Goal: Use online tool/utility: Utilize a website feature to perform a specific function

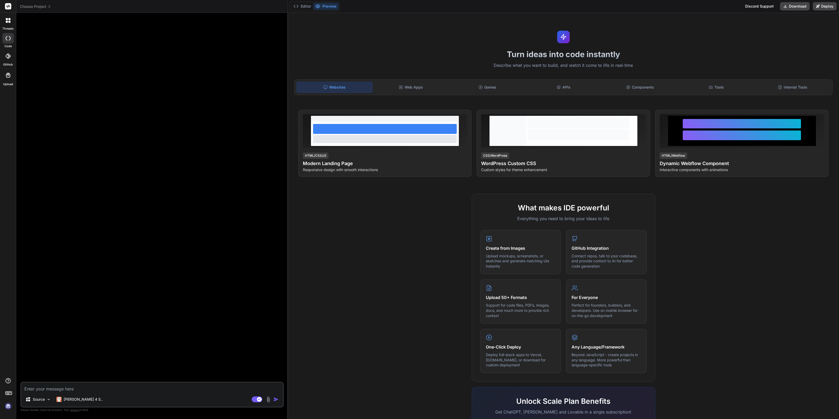
click at [7, 408] on img at bounding box center [8, 406] width 9 height 9
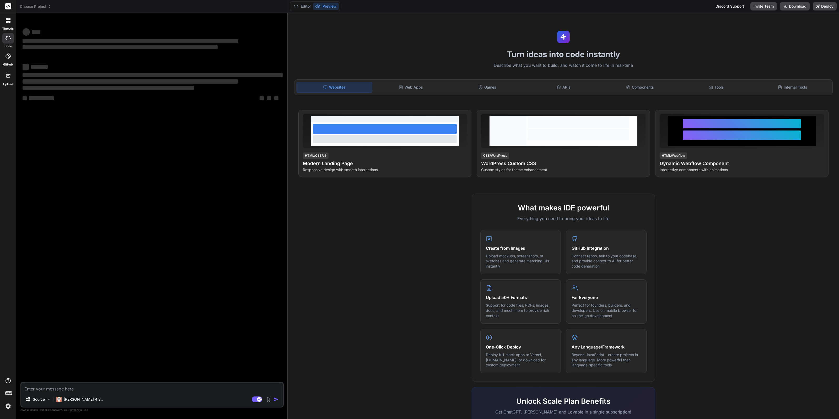
type textarea "x"
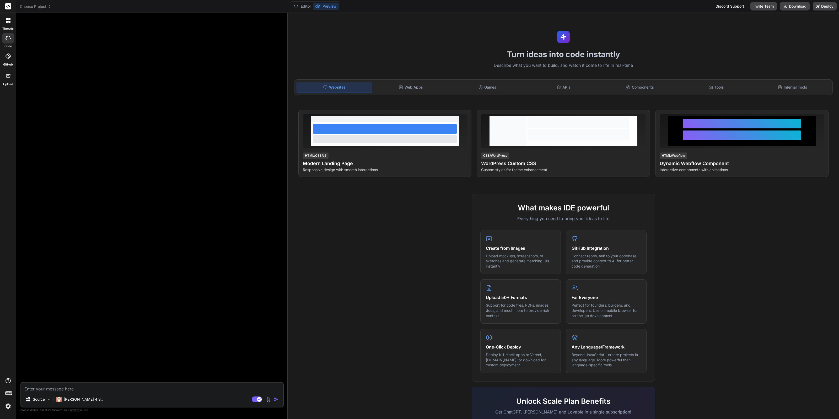
click at [4, 407] on img at bounding box center [8, 406] width 9 height 9
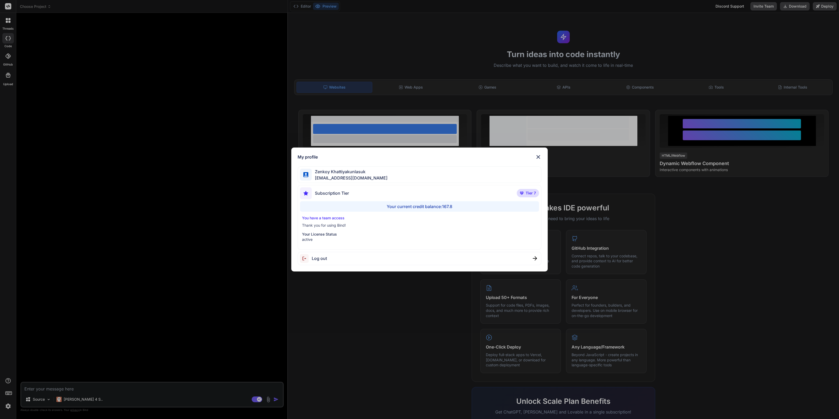
click at [92, 382] on div "My profile [PERSON_NAME] [EMAIL_ADDRESS][DOMAIN_NAME] Subscription Tier Tier 7 …" at bounding box center [419, 209] width 839 height 419
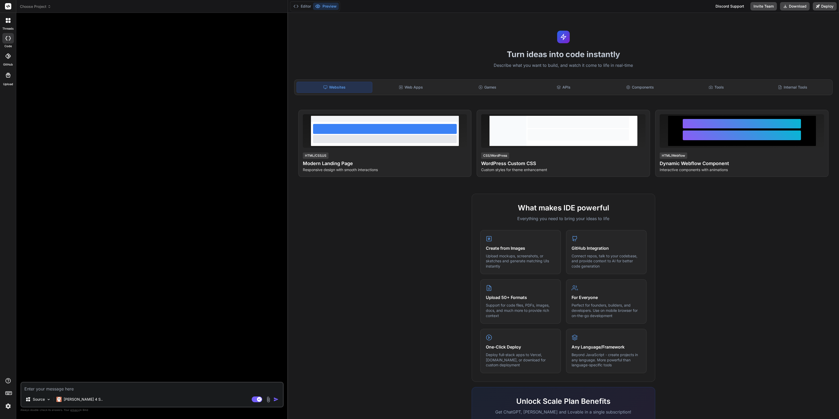
click at [79, 387] on textarea at bounding box center [152, 387] width 262 height 9
click at [86, 391] on textarea at bounding box center [152, 387] width 262 height 9
paste textarea "สร้าง mockup ระบบแจ้งซ่อมไอที ด้วยภาษา php"
type textarea "สร้าง mockup ระบบแจ้งซ่อมไอที ด้วยภาษา php"
type textarea "x"
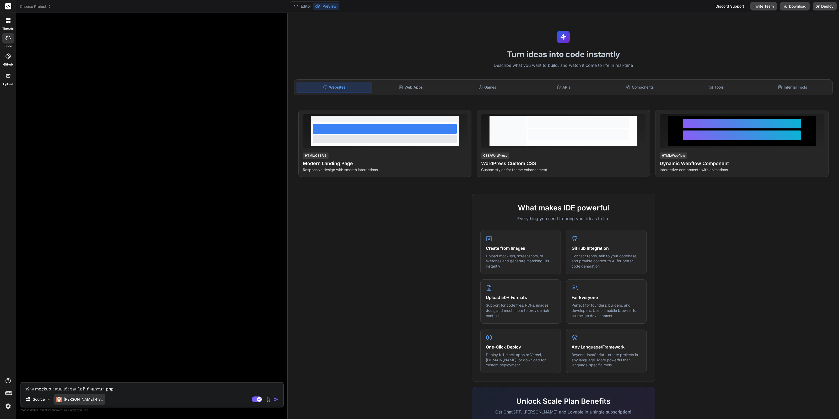
type textarea "สร้าง mockup ระบบแจ้งซ่อมไอที ด้วยภาษา php"
click at [73, 400] on p "[PERSON_NAME] 4 S.." at bounding box center [83, 399] width 39 height 5
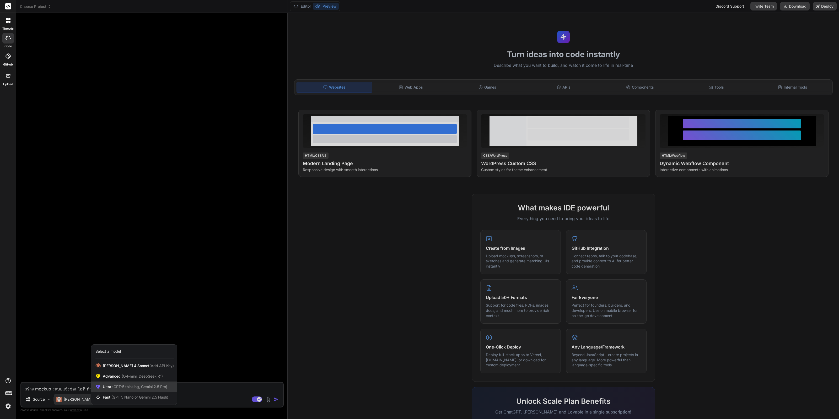
click at [137, 389] on span "Ultra (GPT-5 thinking, Gemini 2.5 Pro)" at bounding box center [135, 386] width 64 height 5
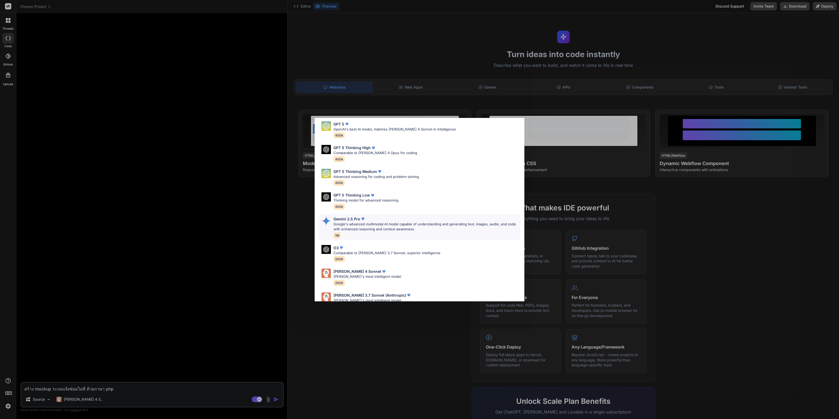
scroll to position [33, 0]
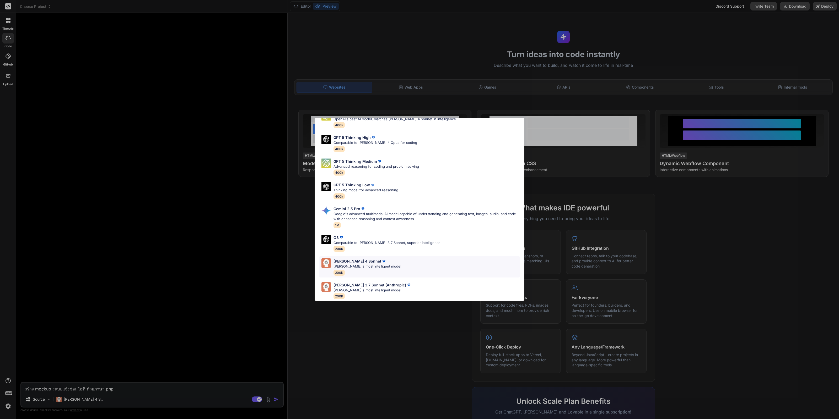
click at [399, 270] on div "[PERSON_NAME] 4 Sonnet [PERSON_NAME]'s most intelligent model 200K" at bounding box center [419, 266] width 201 height 21
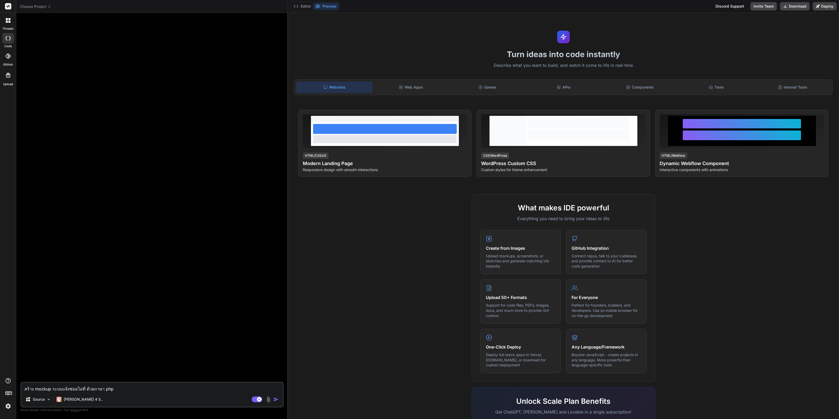
click at [267, 400] on img at bounding box center [268, 400] width 6 height 6
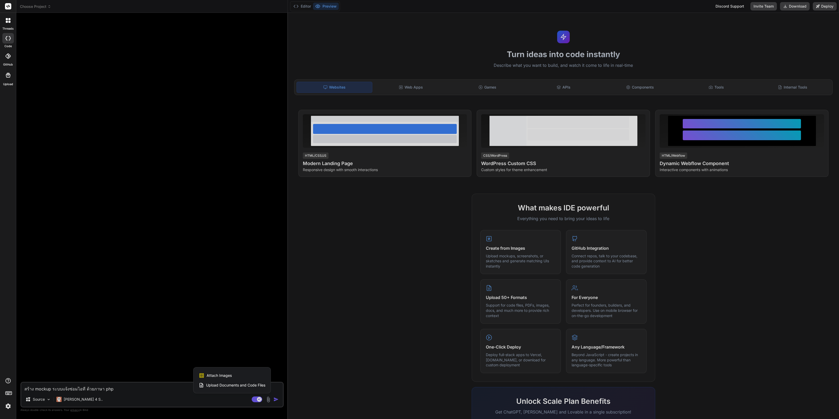
click at [245, 377] on div "Attach Images Image attachments are only supported in Claude and Gemini models." at bounding box center [232, 376] width 67 height 10
type textarea "x"
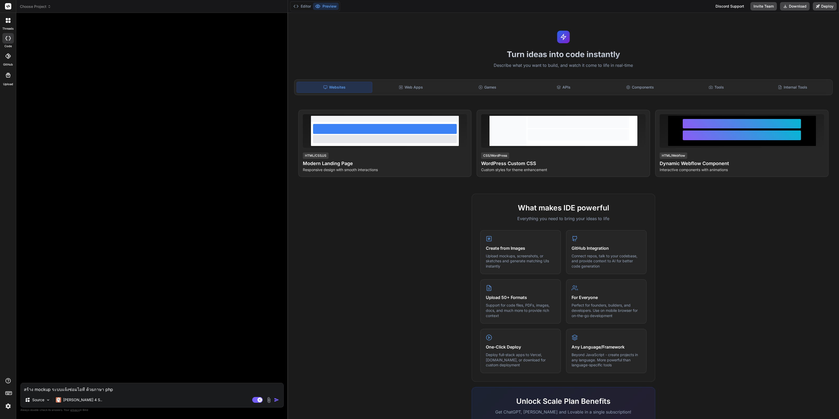
type input "C:\fakepath\550405794_4135987260053582_563848979849447097_n.jpg"
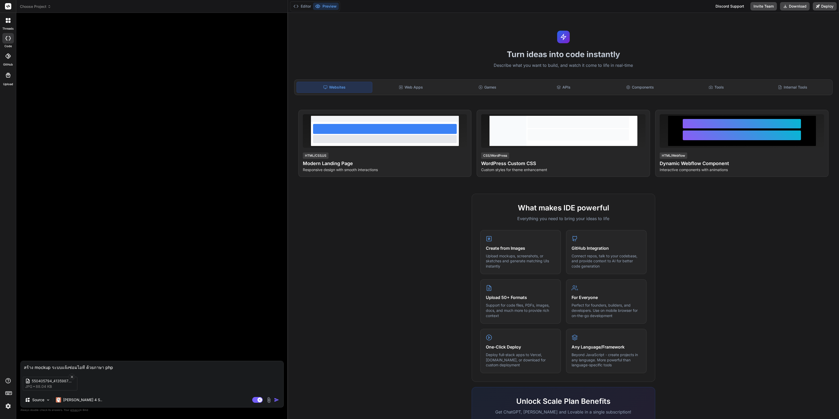
click at [275, 401] on img "button" at bounding box center [276, 399] width 5 height 5
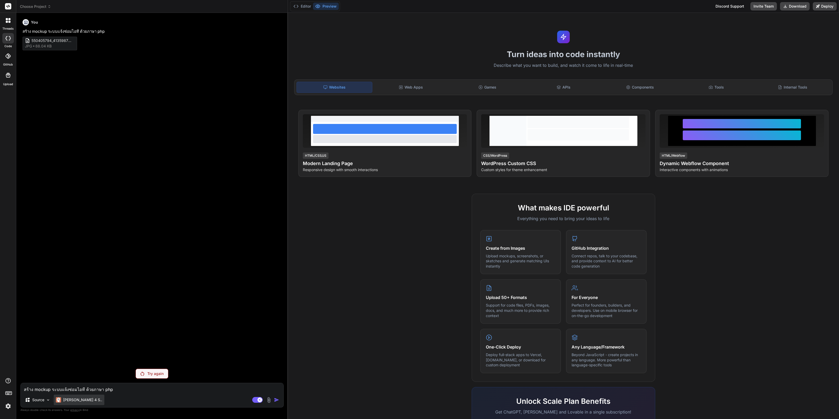
drag, startPoint x: 73, startPoint y: 407, endPoint x: 74, endPoint y: 403, distance: 3.8
click at [74, 404] on div "[PERSON_NAME] 4 S.." at bounding box center [79, 401] width 51 height 13
click at [74, 402] on p "[PERSON_NAME] 4 S.." at bounding box center [82, 399] width 39 height 5
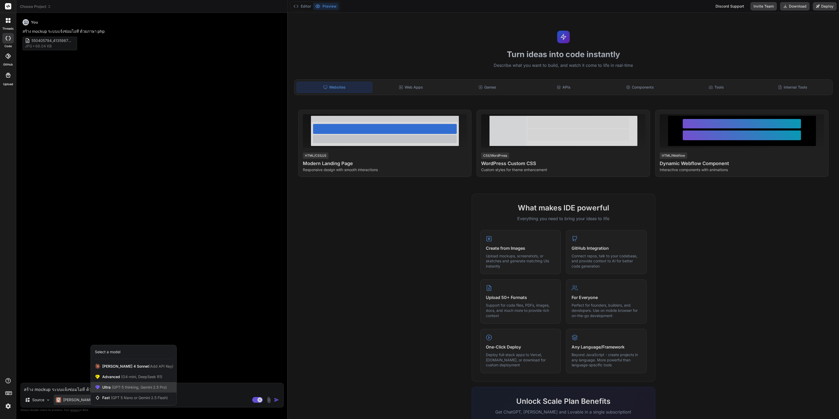
click at [159, 388] on span "(GPT-5 thinking, Gemini 2.5 Pro)" at bounding box center [139, 387] width 56 height 4
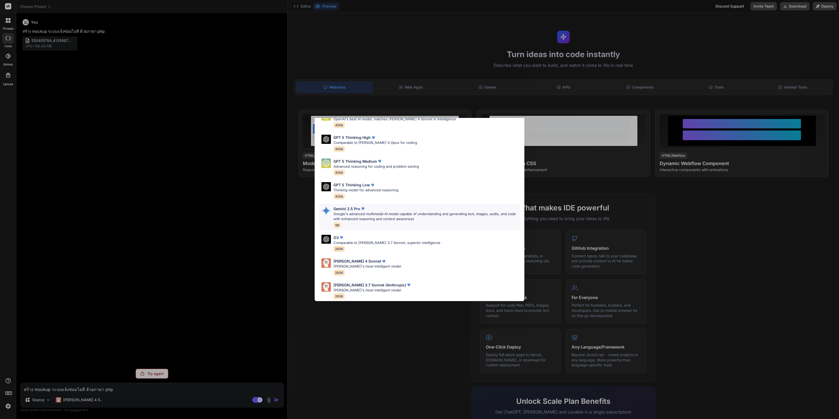
click at [390, 212] on p "Google's advanced multimodal AI model capable of understanding and generating t…" at bounding box center [426, 217] width 187 height 10
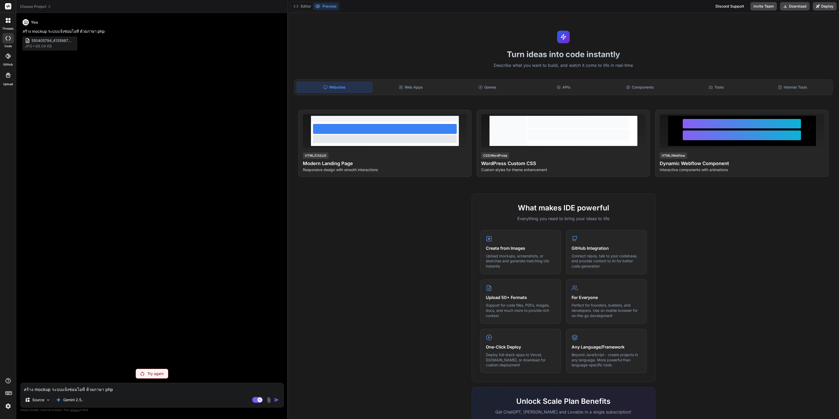
click at [268, 401] on img at bounding box center [269, 400] width 6 height 6
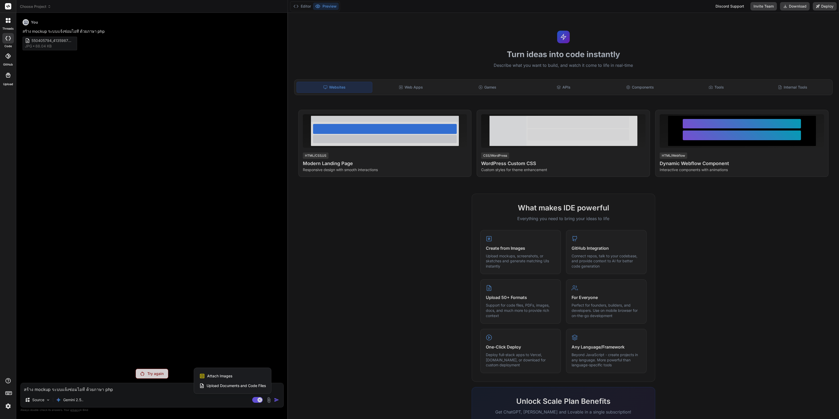
click at [222, 375] on span "Attach Images" at bounding box center [219, 376] width 25 height 5
type textarea "x"
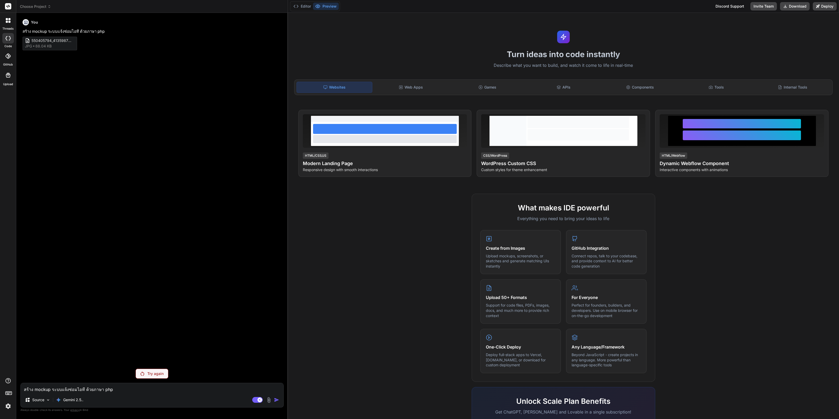
click at [95, 32] on p "สร้าง mockup ระบบแจ้งซ่อมไอที ด้วยภาษา php" at bounding box center [153, 32] width 260 height 6
copy div "สร้าง mockup ระบบแจ้งซ่อมไอที ด้วยภาษา php"
click at [125, 396] on div "Source Gemini 2.5.." at bounding box center [152, 401] width 263 height 13
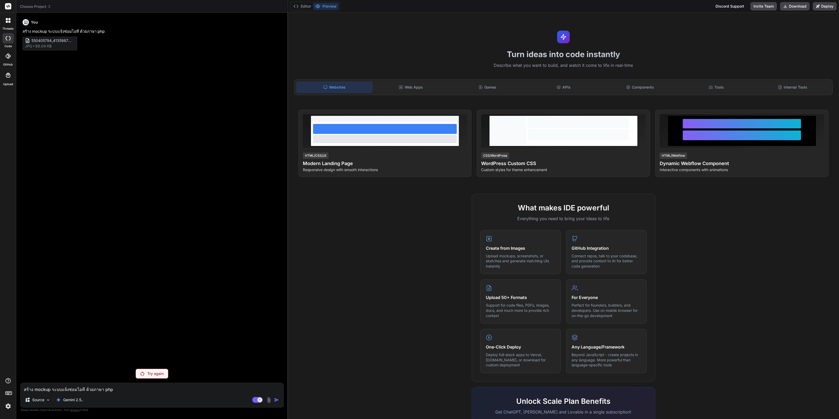
click at [130, 392] on textarea "สร้าง mockup ระบบแจ้งซ่อมไอที ด้วยภาษา php" at bounding box center [152, 387] width 263 height 9
paste textarea "สร้าง mockup ระบบแจ้งซ่อมไอที ด้วยภาษา php"
type textarea "สร้าง mockup ระบบแจ้งซ่อมไอที ด้วยภาษา php"
type textarea "x"
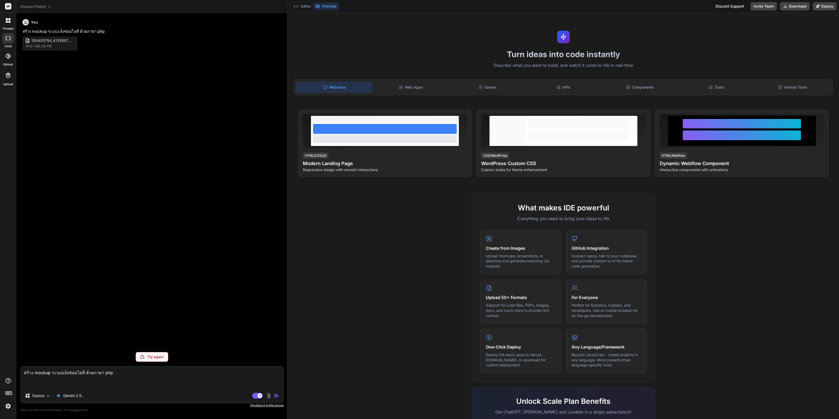
type textarea "สร้าง mockup ระบบแจ้งซ่อมไอที ด้วยภาษา php 0"
type textarea "x"
type textarea "สร้าง mockup ระบบแจ้งซ่อมไอที ด้วยภาษา php 0k"
type textarea "x"
type textarea "สร้าง mockup ระบบแจ้งซ่อมไอที ด้วยภาษา php 0kd"
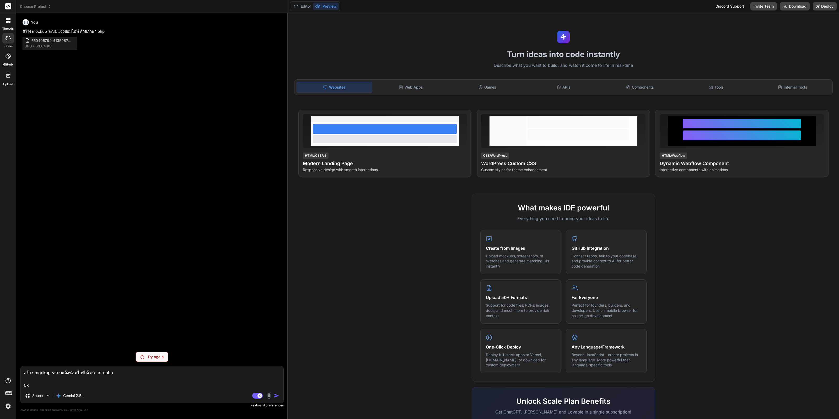
type textarea "x"
type textarea "สร้าง mockup ระบบแจ้งซ่อมไอที ด้วยภาษา php 0k"
type textarea "x"
type textarea "สร้าง mockup ระบบแจ้งซ่อมไอที ด้วยภาษา php 0"
type textarea "x"
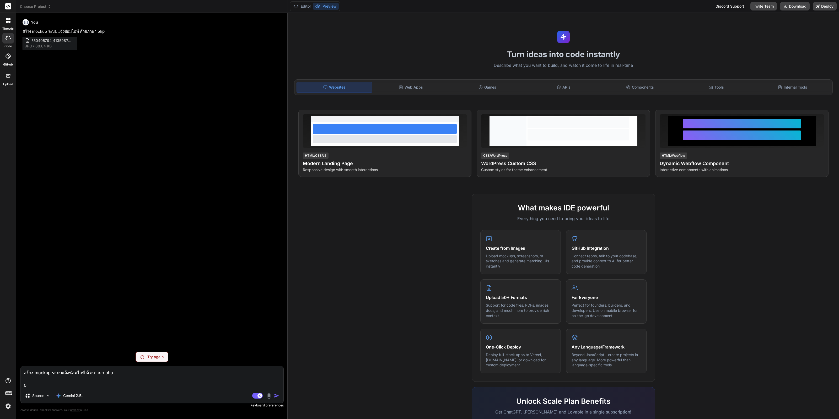
type textarea "สร้าง mockup ระบบแจ้งซ่อมไอที ด้วยภาษา php"
type textarea "x"
type textarea "สร้าง mockup ระบบแจ้งซ่อมไอที ด้วยภาษา php 0"
type textarea "x"
type textarea "สร้าง mockup ระบบแจ้งซ่อมไอที ด้วยภาษา php 0k"
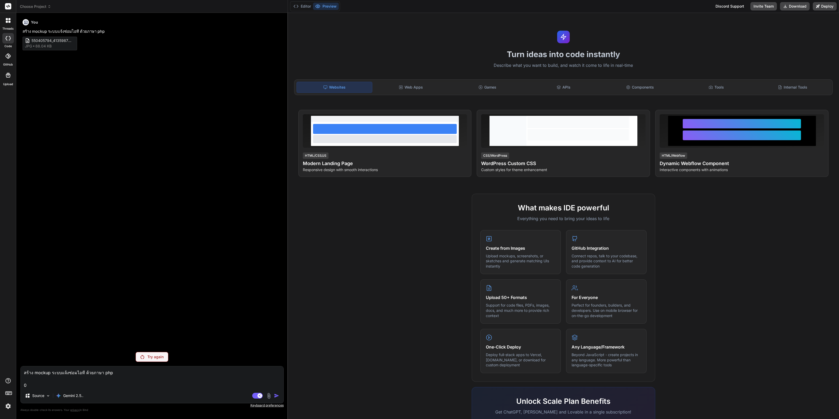
type textarea "x"
type textarea "สร้าง mockup ระบบแจ้งซ่อมไอที ด้วยภาษา php 0kd"
type textarea "x"
type textarea "สร้าง mockup ระบบแจ้งซ่อมไอที ด้วยภาษา php [GEOGRAPHIC_DATA]"
type textarea "x"
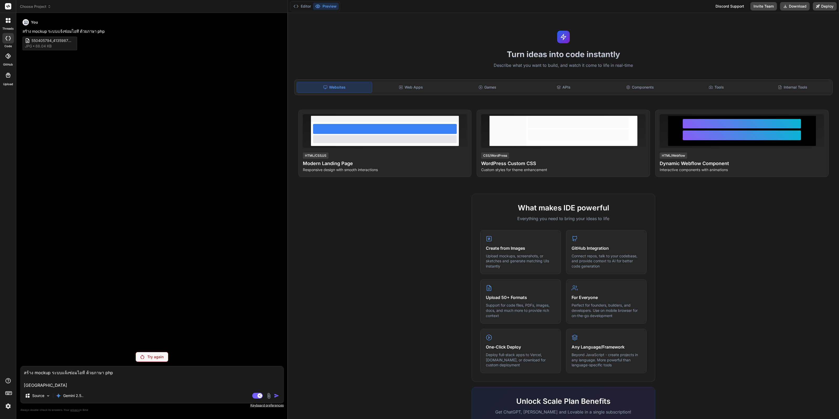
type textarea "สร้าง mockup ระบบแจ้งซ่อมไอที ด้วยภาษา php 0kd"
type textarea "x"
type textarea "สร้าง mockup ระบบแจ้งซ่อมไอที ด้วยภาษา php 0k"
type textarea "x"
type textarea "สร้าง mockup ระบบแจ้งซ่อมไอที ด้วยภาษา php 0"
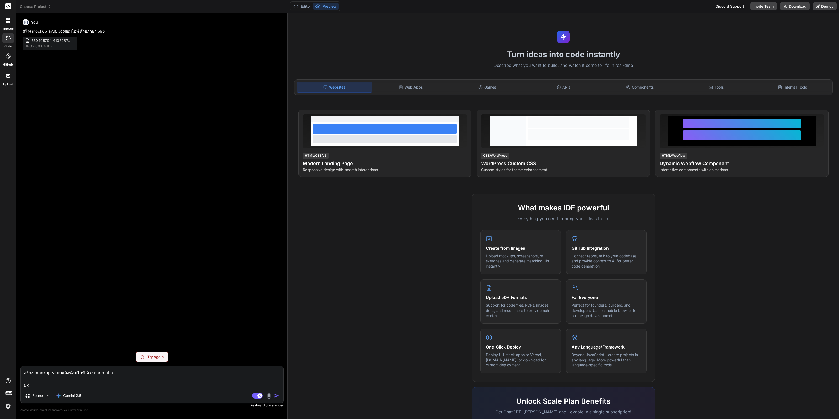
type textarea "x"
type textarea "สร้าง mockup ระบบแจ้งซ่อมไอที ด้วยภาษา php"
type textarea "x"
type textarea "สร้าง mockup ระบบแจ้งซ่อมไอที ด้วยภาษา php 0"
type textarea "x"
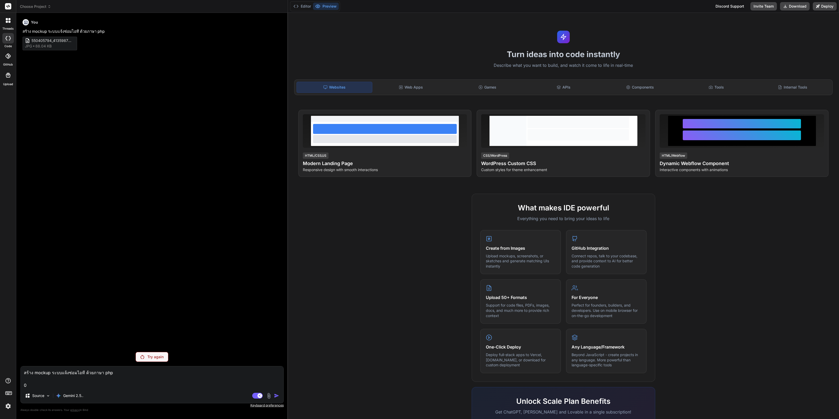
type textarea "สร้าง mockup ระบบแจ้งซ่อมไอที ด้วยภาษา php"
type textarea "x"
type textarea "สร้าง mockup ระบบแจ้งซ่อมไอที ด้วยภาษา php จ"
type textarea "x"
type textarea "สร้าง mockup ระบบแจ้งซ่อมไอที ด้วยภาษา php จา"
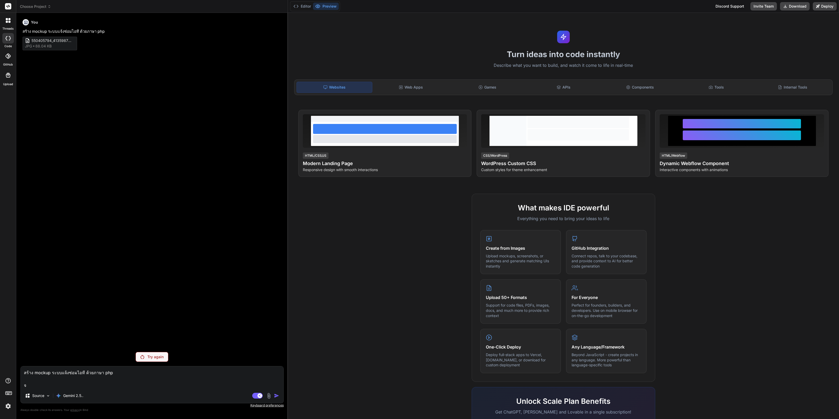
type textarea "x"
type textarea "สร้าง mockup ระบบแจ้งซ่อมไอที ด้วยภาษา php จาก"
type textarea "x"
type textarea "สร้าง mockup ระบบแจ้งซ่อมไอที ด้วยภาษา php จากี"
type textarea "x"
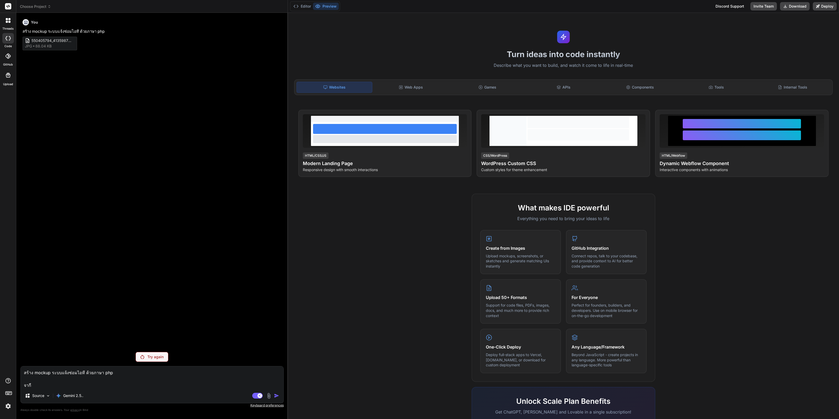
type textarea "สร้าง mockup ระบบแจ้งซ่อมไอที ด้วยภาษา php จากีู"
type textarea "x"
type textarea "สร้าง mockup ระบบแจ้งซ่อมไอที ด้วยภาษา php จากีช"
type textarea "x"
type textarea "สร้าง mockup ระบบแจ้งซ่อมไอที ด้วยภาษา php จากี"
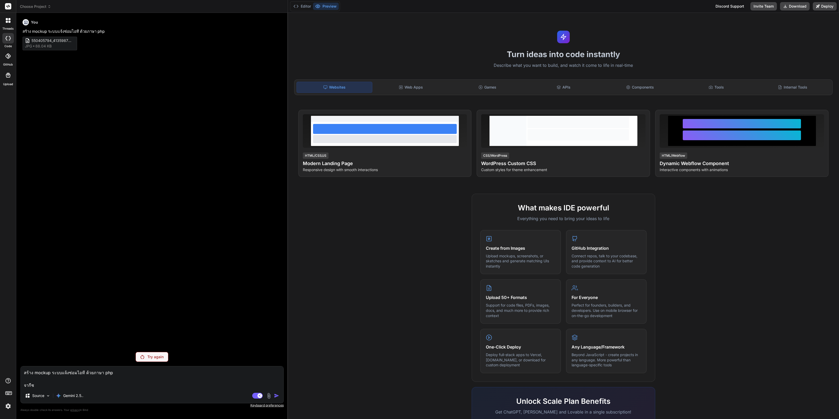
type textarea "x"
type textarea "สร้าง mockup ระบบแจ้งซ่อมไอที ด้วยภาษา php จาก"
type textarea "x"
type textarea "สร้าง mockup ระบบแจ้งซ่อมไอที ด้วยภาษา php จา"
type textarea "x"
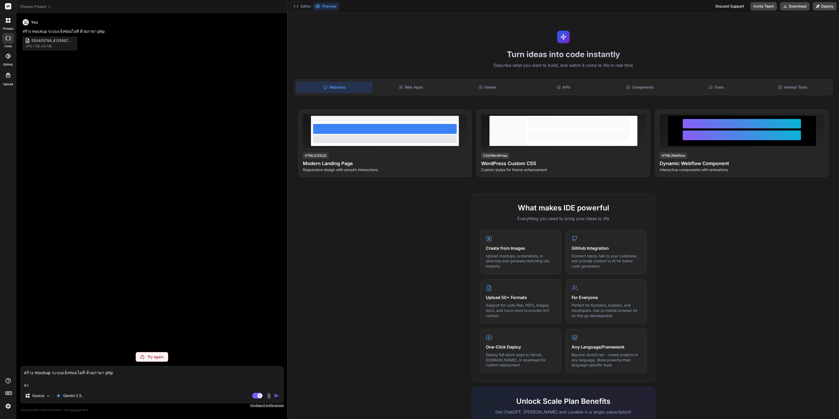
type textarea "สร้าง mockup ระบบแจ้งซ่อมไอที ด้วยภาษา php จาก"
type textarea "x"
type textarea "สร้าง mockup ระบบแจ้งซ่อมไอที ด้วยภาษา php จากร"
type textarea "x"
type textarea "สร้าง mockup ระบบแจ้งซ่อมไอที ด้วยภาษา php จากรู"
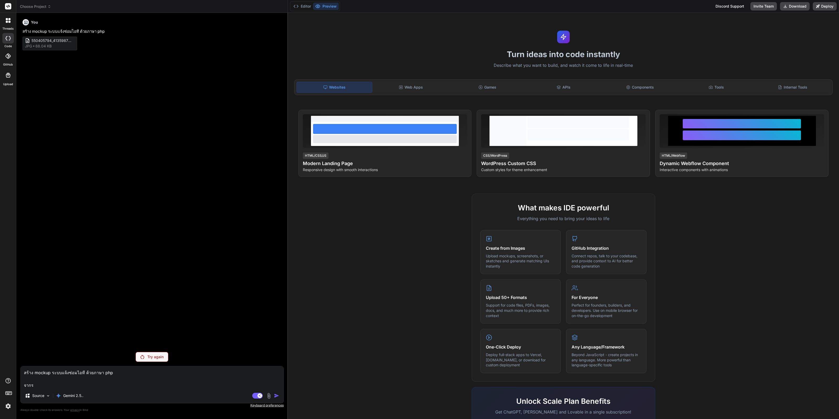
type textarea "x"
type textarea "สร้าง mockup ระบบแจ้งซ่อมไอที ด้วยภาษา php จากรูป"
type textarea "x"
type textarea "สร้าง mockup ระบบแจ้งซ่อมไอที ด้วยภาษา php จากรูปท"
type textarea "x"
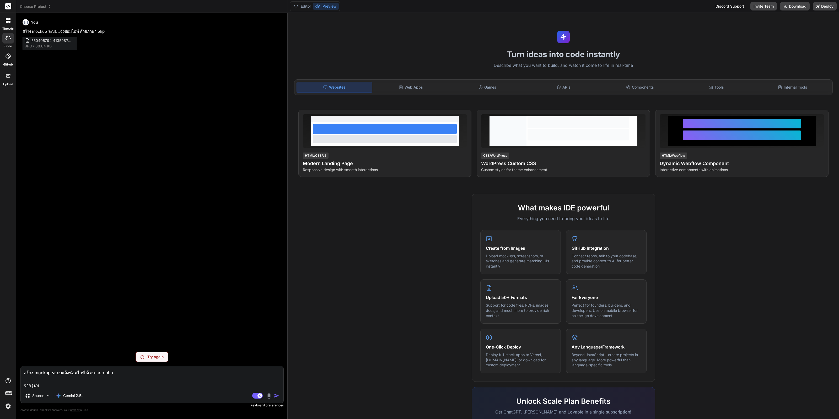
type textarea "สร้าง mockup ระบบแจ้งซ่อมไอที ด้วยภาษา php จากรูปที"
type textarea "x"
type textarea "สร้าง mockup ระบบแจ้งซ่อมไอที ด้วยภาษา php จากรูปที่"
type textarea "x"
type textarea "สร้าง mockup ระบบแจ้งซ่อมไอที ด้วยภาษา php จากรูปที่แ"
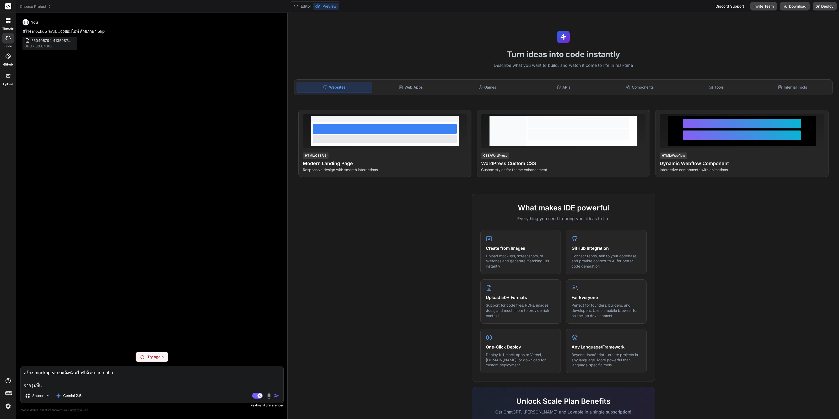
type textarea "x"
type textarea "สร้าง mockup ระบบแจ้งซ่อมไอที ด้วยภาษา php จากรูป[PERSON_NAME]น"
type textarea "x"
type textarea "สร้าง mockup ระบบแจ้งซ่อมไอที ด้วยภาษา php จากรูป[PERSON_NAME]"
type textarea "x"
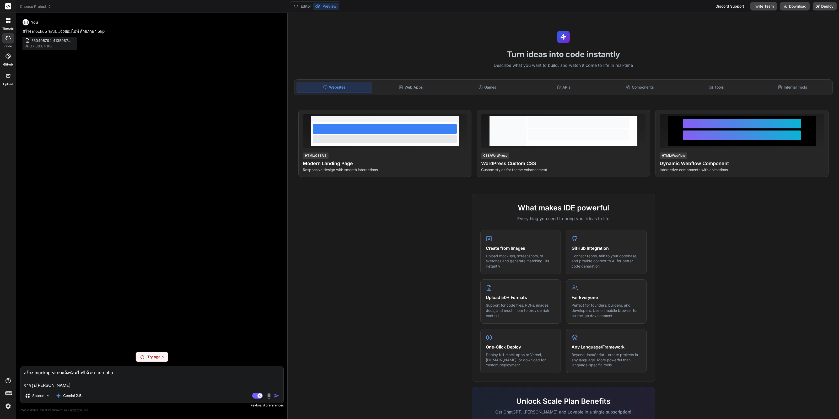
type textarea "สร้าง mockup ระบบแจ้งซ่อมไอที ด้วยภาษา php จากรูปที่แ"
type textarea "x"
type textarea "สร้าง mockup ระบบแจ้งซ่อมไอที ด้วยภาษา php จากรูป[PERSON_NAME]"
type textarea "x"
type textarea "สร้าง mockup ระบบแจ้งซ่อมไอที ด้วยภาษา php จากรูปที่แ"
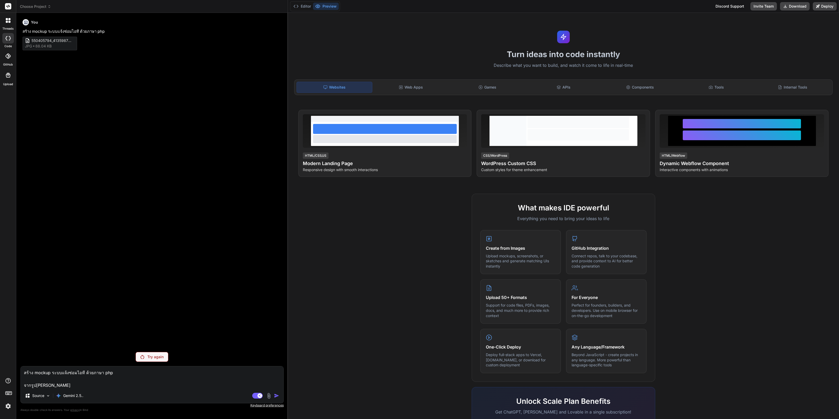
type textarea "x"
type textarea "สร้าง mockup ระบบแจ้งซ่อมไอที ด้วยภาษา php จากรูปที่แน"
type textarea "x"
type textarea "สร้าง mockup ระบบแจ้งซ่อมไอที ด้วยภาษา php จากรูปที่แนบ"
type textarea "x"
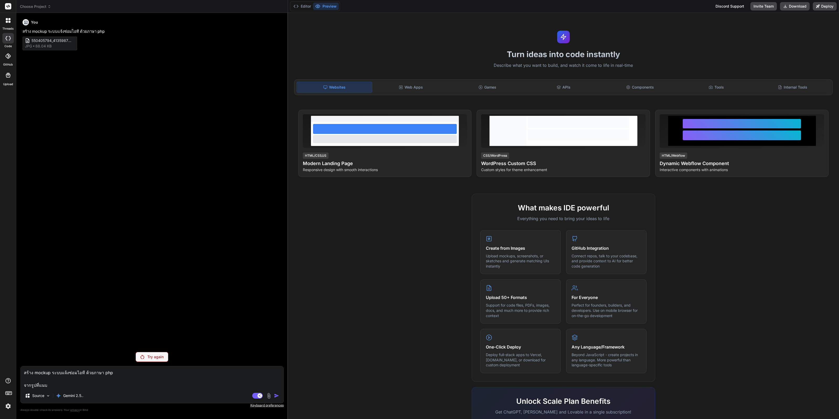
type textarea "สร้าง mockup ระบบแจ้งซ่อมไอที ด้วยภาษา php จากรูปที่แนบใ"
type textarea "x"
type textarea "สร้าง mockup ระบบแจ้งซ่อมไอที ด้วยภาษา php จากรูปที่แนบให"
type textarea "x"
type textarea "สร้าง mockup ระบบแจ้งซ่อมไอที ด้วยภาษา php จากรูปที่แนบให้"
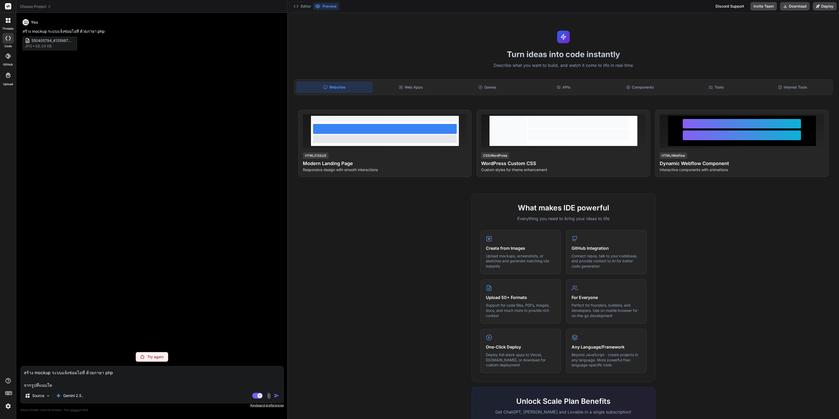
type textarea "x"
type textarea "สร้าง mockup ระบบแจ้งซ่อมไอที ด้วยภาษา php จากรูปที่แนบให"
type textarea "x"
type textarea "สร้าง mockup ระบบแจ้งซ่อมไอที ด้วยภาษา php จากรูปที่แนบให้"
type textarea "x"
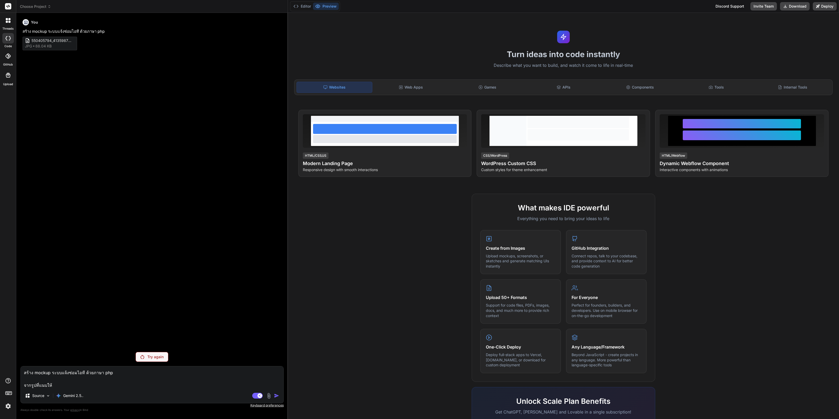
type textarea "สร้าง mockup ระบบแจ้งซ่อมไอที ด้วยภาษา php จากรูปที่แนบให้"
type textarea "x"
type textarea "สร้าง mockup ระบบแจ้งซ่อมไอที ด้วยภาษา php จากรูปที่แนบให้"
click at [155, 353] on p "Try again" at bounding box center [155, 350] width 16 height 5
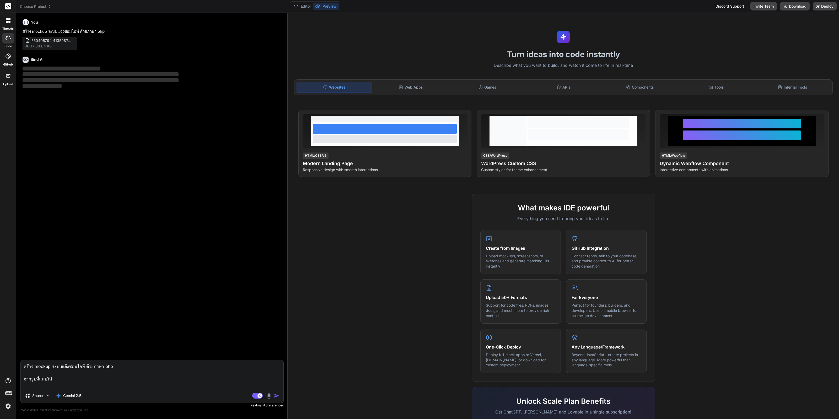
click at [132, 375] on textarea "สร้าง mockup ระบบแจ้งซ่อมไอที ด้วยภาษา php จากรูปที่แนบให้" at bounding box center [152, 374] width 263 height 28
click at [276, 395] on img "button" at bounding box center [276, 395] width 5 height 5
type textarea "x"
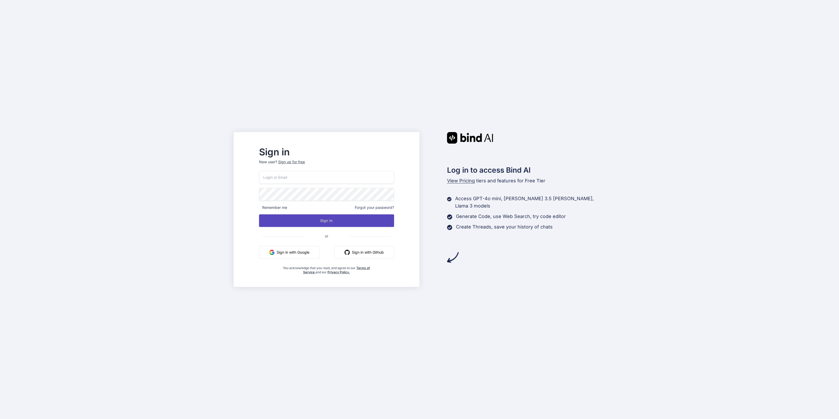
type input "[EMAIL_ADDRESS][DOMAIN_NAME]"
click at [350, 219] on button "Sign In" at bounding box center [326, 220] width 135 height 13
click at [362, 226] on button "Sign In" at bounding box center [326, 220] width 135 height 13
click at [339, 221] on button "Sign In" at bounding box center [326, 220] width 135 height 13
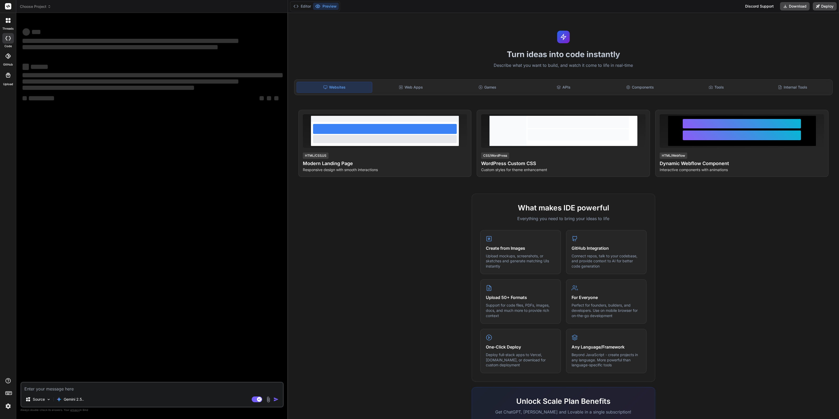
type textarea "x"
paste textarea "สร้าง mockup ระบบแจ้งซ่อมไอที ด้วยภาษา php จากรูปที่แนบให้"
type textarea "สร้าง mockup ระบบแจ้งซ่อมไอที ด้วยภาษา php จากรูปที่แนบให้"
type textarea "x"
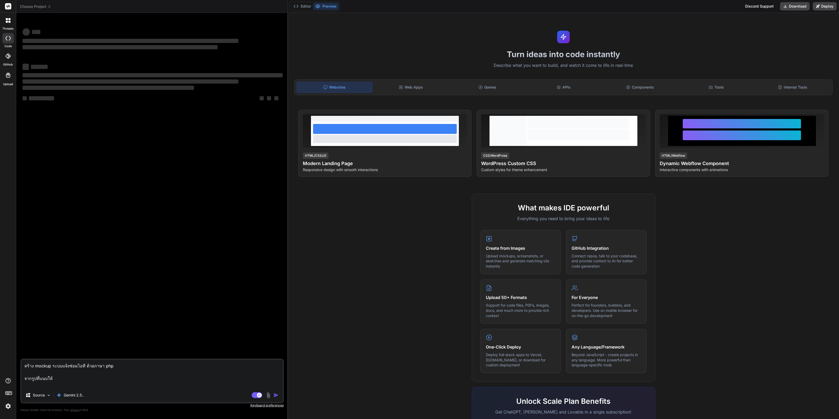
type textarea "สร้าง mockup ระบบแจ้งซ่อมไอที ด้วยภาษา php จากรูปที่แนบให้"
click at [269, 395] on img at bounding box center [268, 395] width 6 height 6
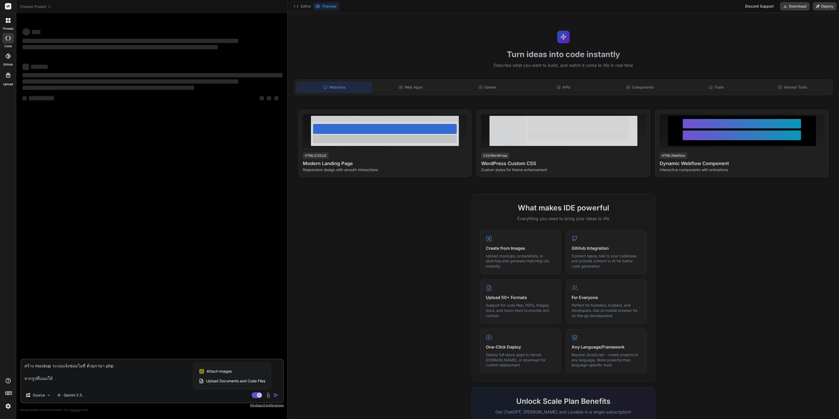
click at [235, 371] on div "Attach Images Image attachments are only supported in Claude and Gemini models." at bounding box center [232, 371] width 67 height 10
type textarea "x"
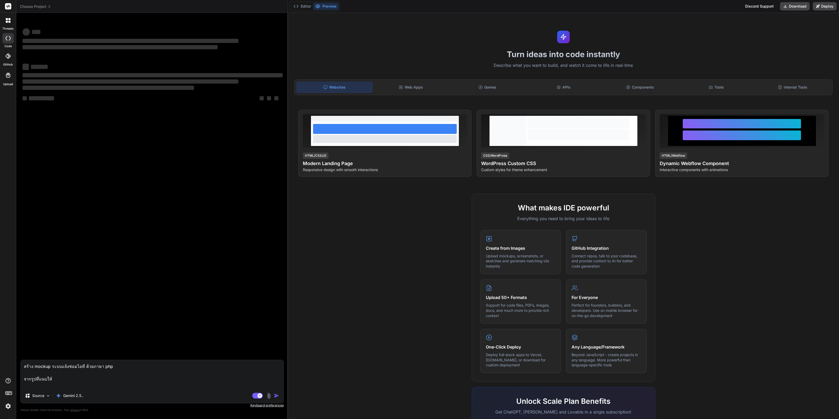
type input "C:\fakepath\550405794_4135987260053582_563848979849447097_n.jpg"
type textarea "x"
click at [5, 404] on img at bounding box center [8, 406] width 9 height 9
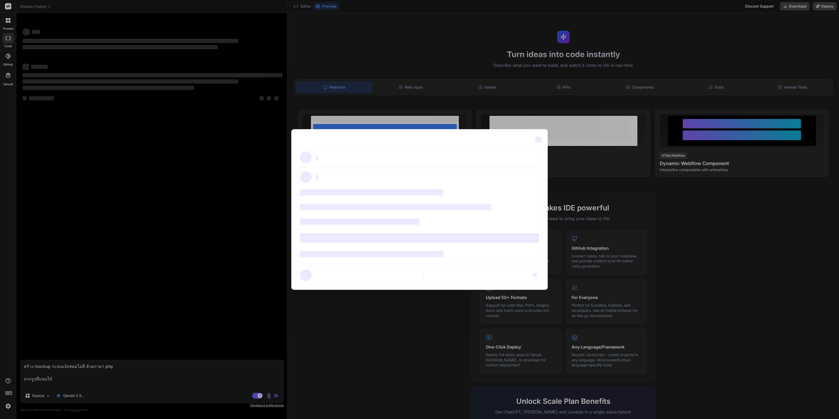
click at [347, 337] on div "‌ ‌ ‌ ‌ ‌ ‌ ‌ ‌ ‌ ‌ ‌ ‌ ‌ ‌ ‌" at bounding box center [419, 209] width 839 height 419
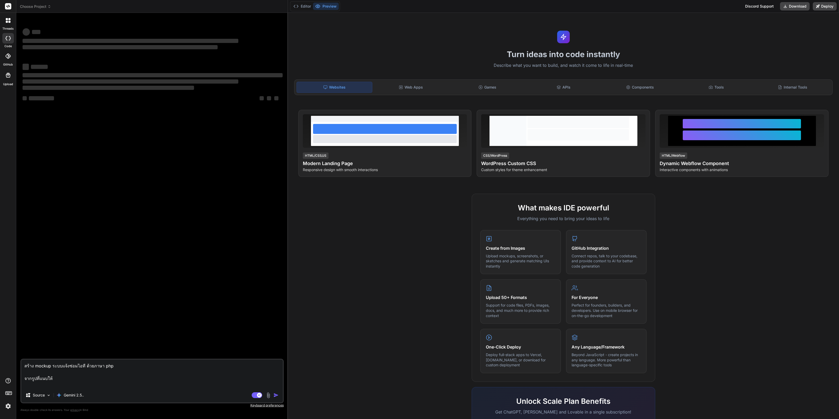
click at [47, 4] on span "Choose Project" at bounding box center [35, 6] width 31 height 5
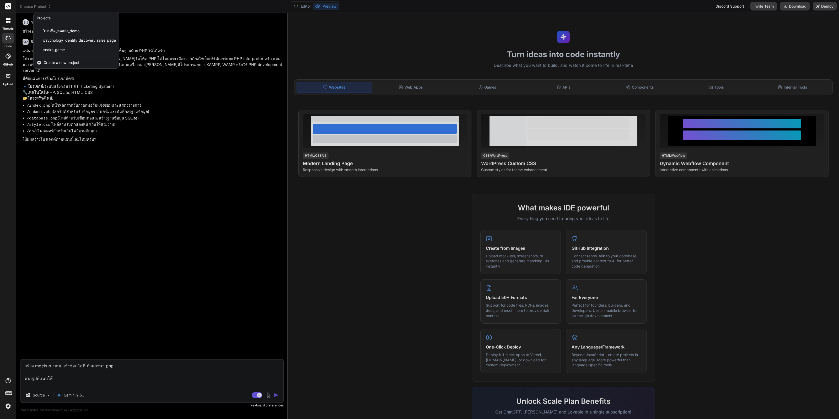
click at [160, 231] on div at bounding box center [419, 209] width 839 height 419
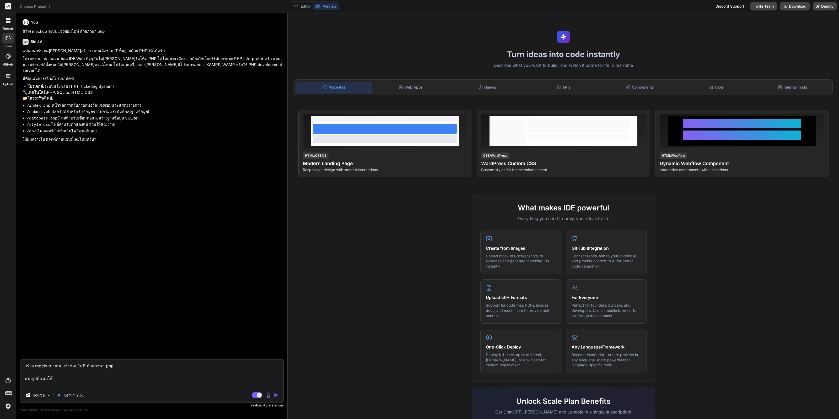
click at [269, 398] on img at bounding box center [268, 395] width 6 height 6
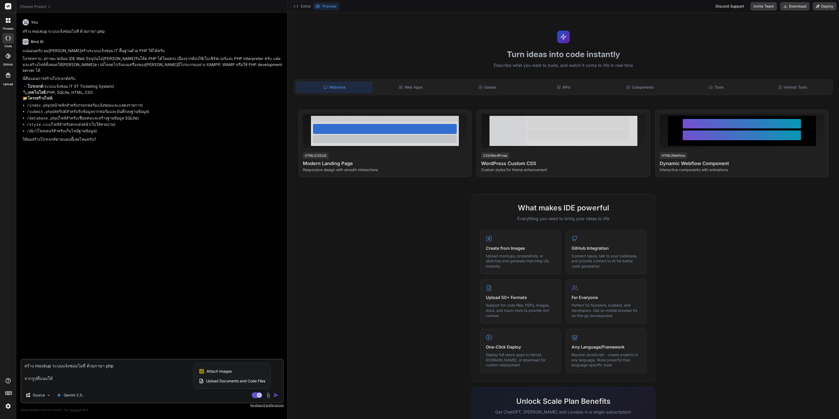
click at [231, 370] on div "Attach Images Image attachments are only supported in Claude and Gemini models." at bounding box center [232, 371] width 67 height 10
type textarea "x"
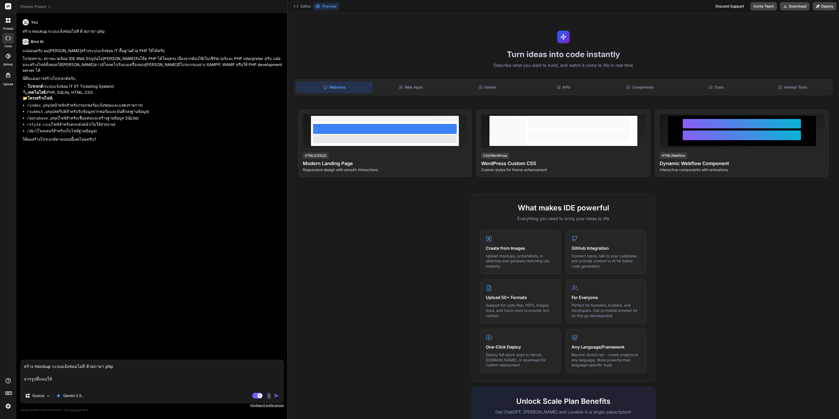
type input "C:\fakepath\550405794_4135987260053582_563848979849447097_n.jpg"
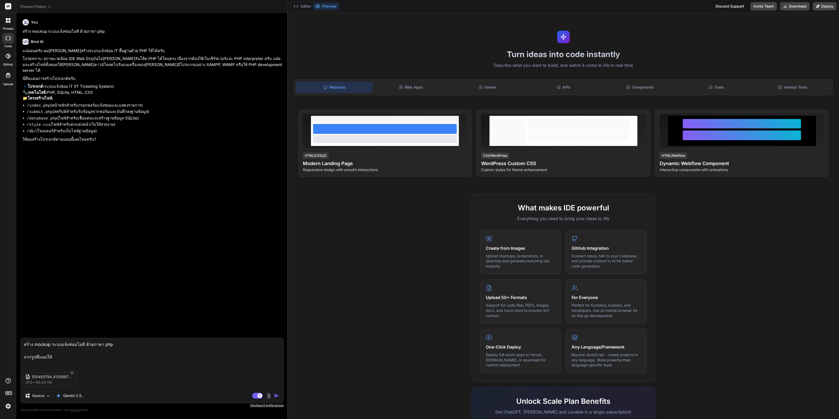
click at [274, 399] on div "Source Gemini 2.5.." at bounding box center [152, 397] width 263 height 13
click at [279, 394] on button "button" at bounding box center [277, 395] width 7 height 5
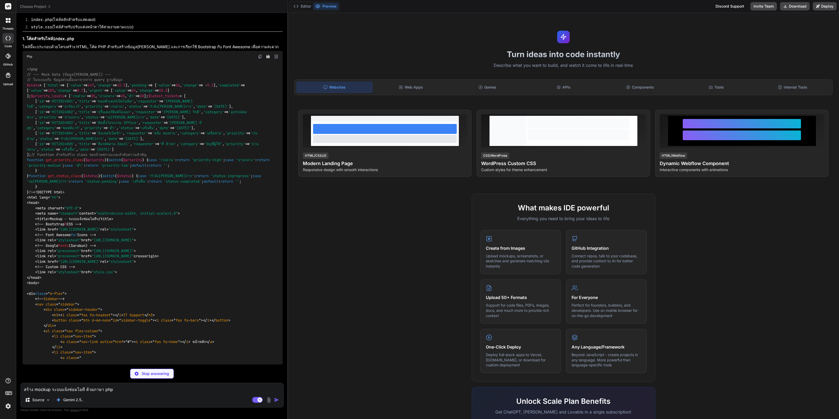
scroll to position [516, 0]
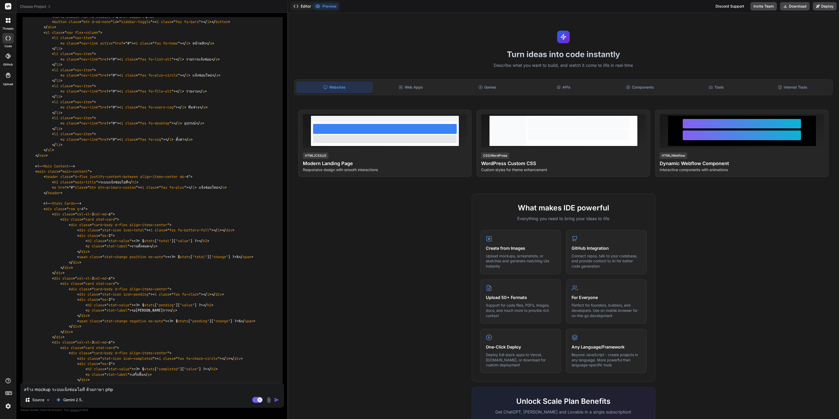
type textarea "x"
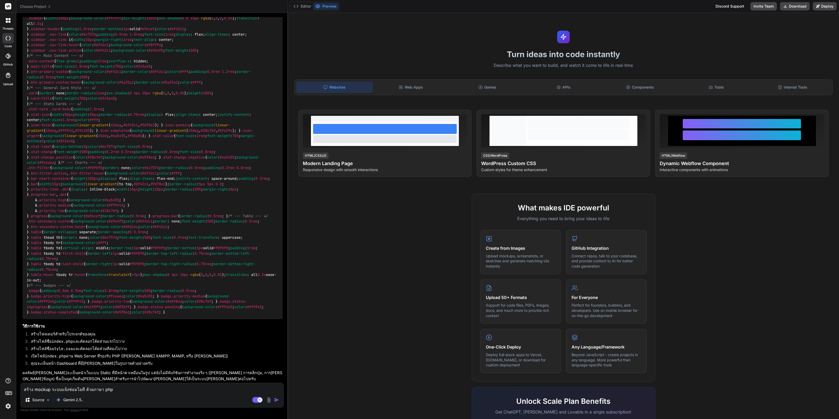
scroll to position [1728, 0]
click at [306, 11] on div "Editor Preview Discord Support Invite Team Download Deploy" at bounding box center [563, 6] width 551 height 13
click at [307, 7] on button "Editor" at bounding box center [302, 6] width 22 height 7
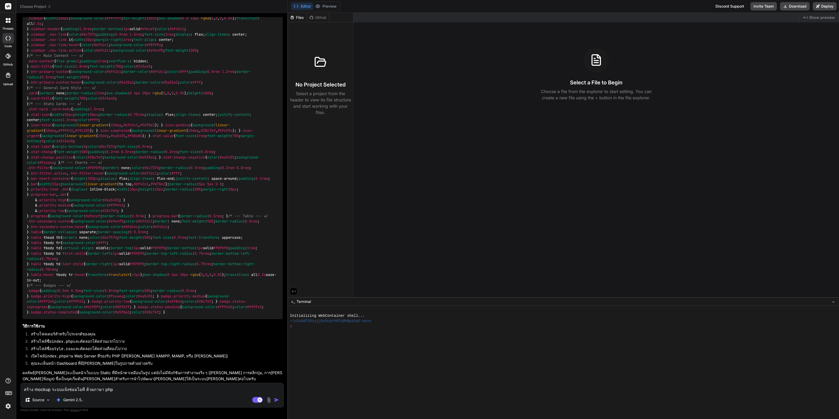
scroll to position [2792, 0]
drag, startPoint x: 220, startPoint y: 217, endPoint x: 230, endPoint y: 331, distance: 114.2
click at [172, 387] on textarea "สร้าง mockup ระบบแจ้งซ่อมไอที ด้วยภาษา php จากรูปที่แนบให้" at bounding box center [152, 387] width 263 height 9
type textarea "x"
type textarea "ล"
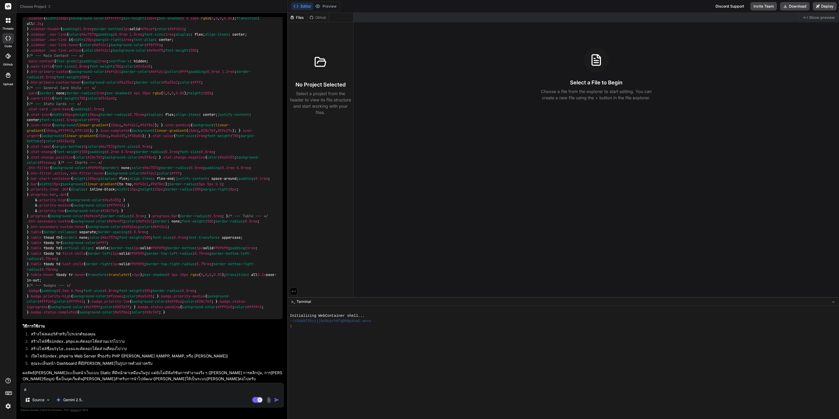
type textarea "x"
type textarea "ลอ"
type textarea "x"
type textarea "ลอง"
type textarea "x"
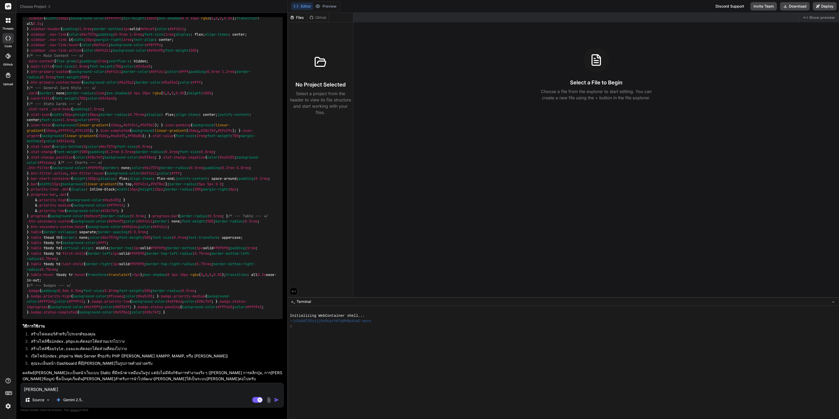
type textarea "ลองพ"
type textarea "x"
type textarea "ลองพร"
type textarea "x"
type textarea "ลองพรี"
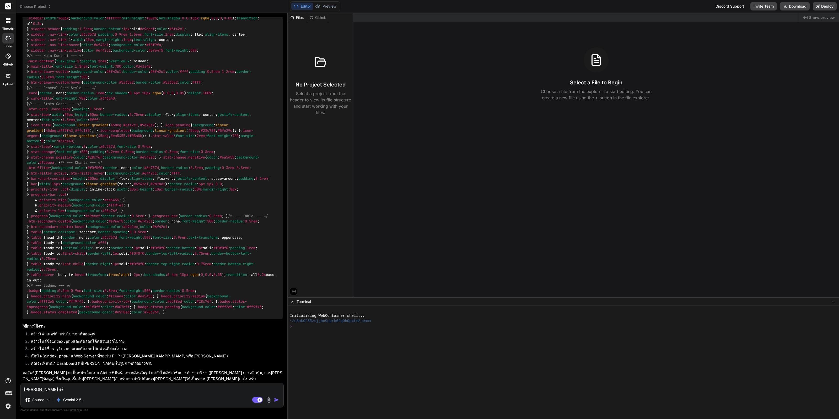
type textarea "x"
type textarea "ลองพรีว"
type textarea "x"
type textarea "ลองพรีวิ"
type textarea "x"
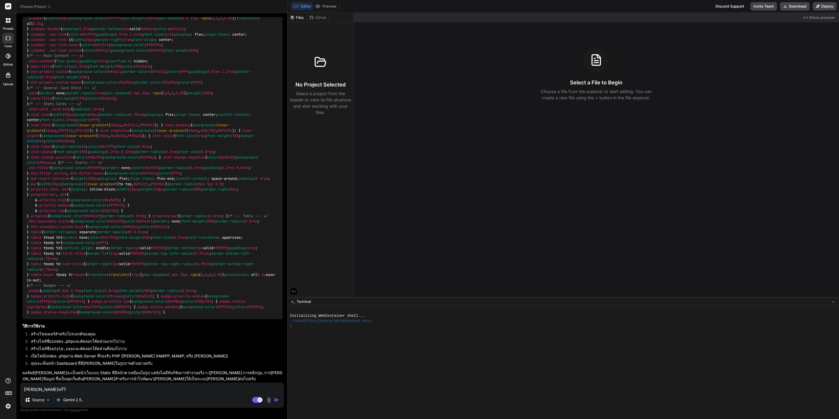
type textarea "ลองพรีวิว"
type textarea "x"
type textarea "ลองพรีวิวใ"
type textarea "x"
type textarea "ลองพรีวิวให"
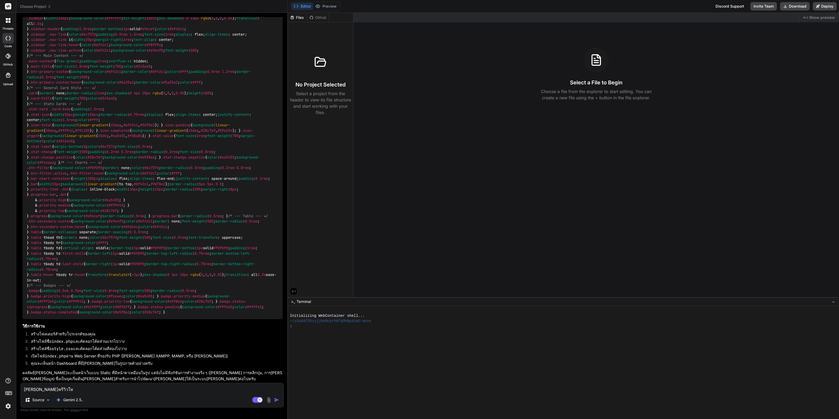
type textarea "x"
type textarea "ลองพรีวิวให้"
type textarea "x"
type textarea "ลองพรีวิวให้ด"
type textarea "x"
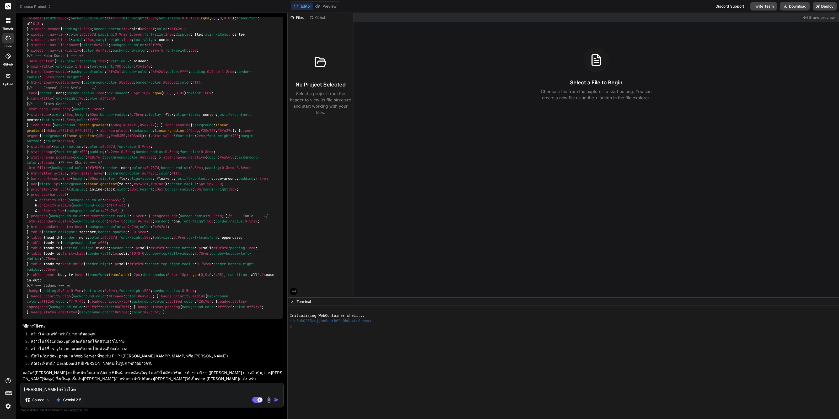
type textarea "ลองพรีวิวให้ดู"
type textarea "x"
type textarea "ลองพรีวิวให้ดู฿"
type textarea "x"
type textarea "ลองพรีวิวให้ดู"
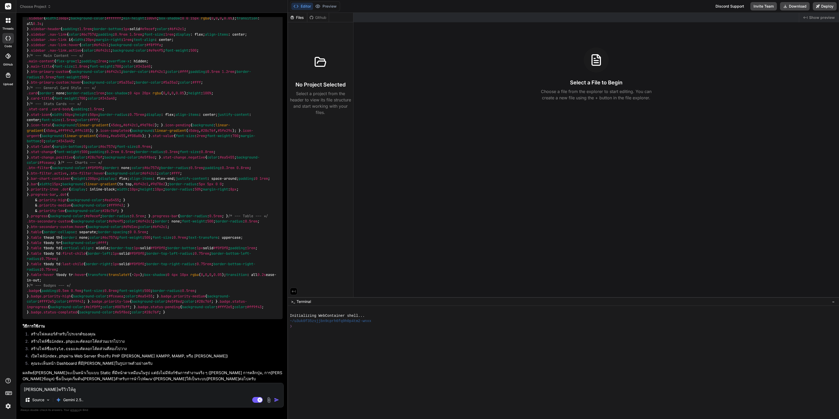
type textarea "x"
type textarea "ลองพรีวิวให้ดูห"
type textarea "x"
type textarea "ลองพรีวิวให้ดูหน"
type textarea "x"
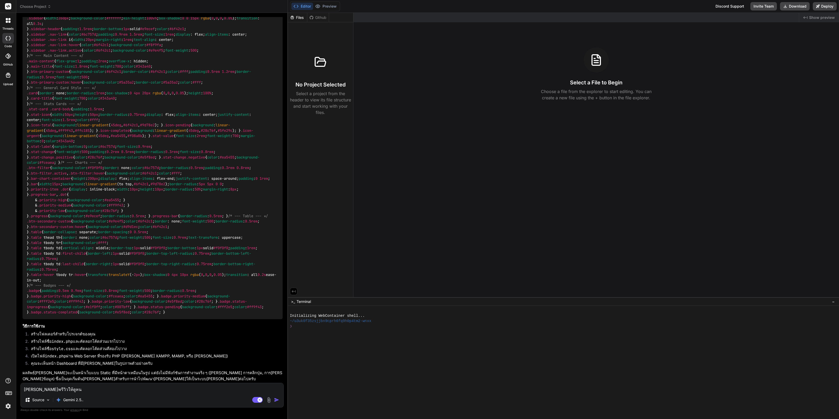
type textarea "ลองพรีวิวให้ดูหน่"
type textarea "x"
type textarea "ลองพรีวิวให้ดูหน่อ"
type textarea "x"
type textarea "ลองพรีวิวให้ดูหน่อย"
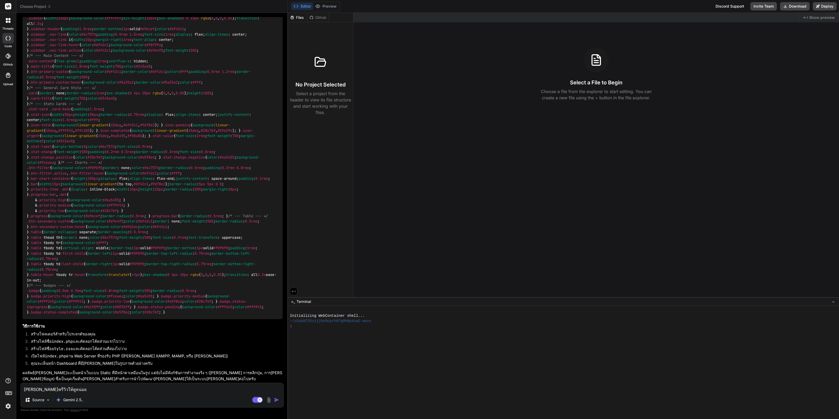
type textarea "x"
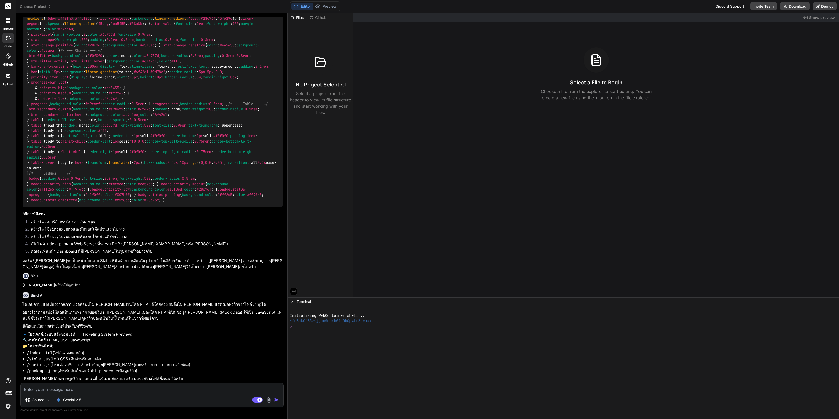
scroll to position [2904, 0]
type textarea "x"
type textarea "ล"
type textarea "x"
type textarea "ลอ"
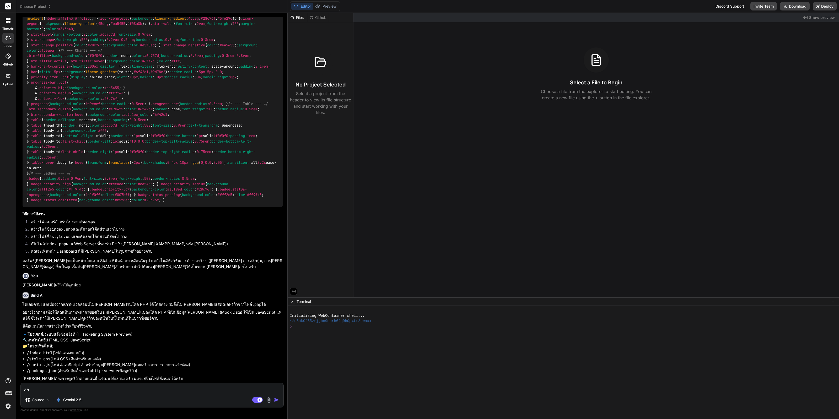
type textarea "x"
type textarea "ลอง"
type textarea "x"
type textarea "ลองด"
type textarea "x"
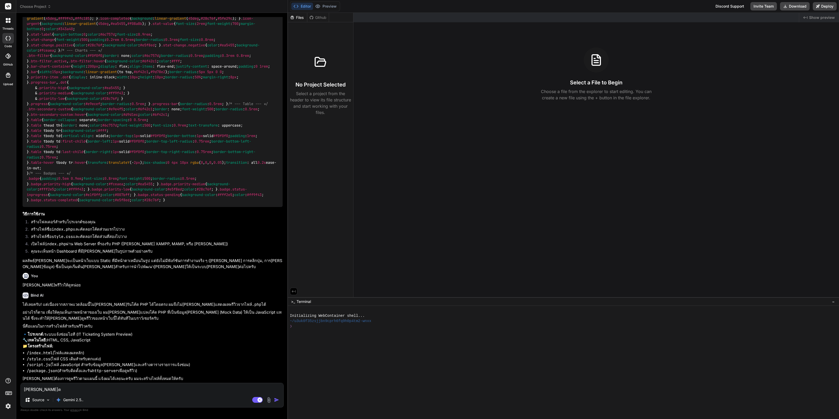
type textarea "ลองดู"
type textarea "x"
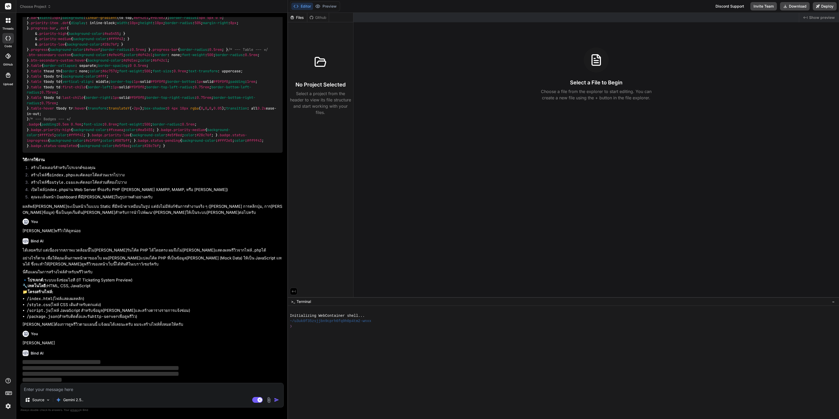
scroll to position [2958, 0]
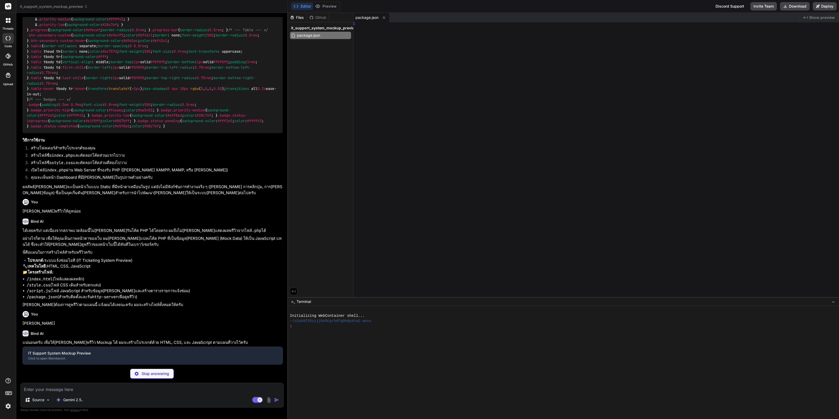
type textarea "x"
type textarea "ml>"
type textarea "x"
type textarea "76f; }"
type textarea "x"
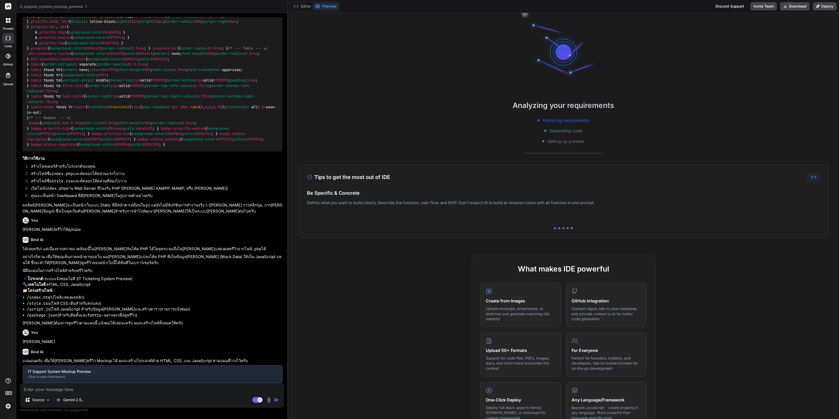
type textarea "x"
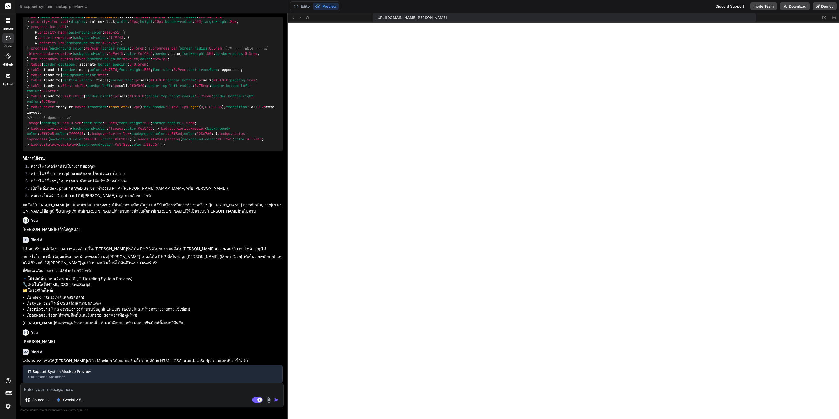
type textarea "<td>${ticket.date}</td> </tr> `; }); ticketsTbody.innerHTML = ticketsHTML; });"
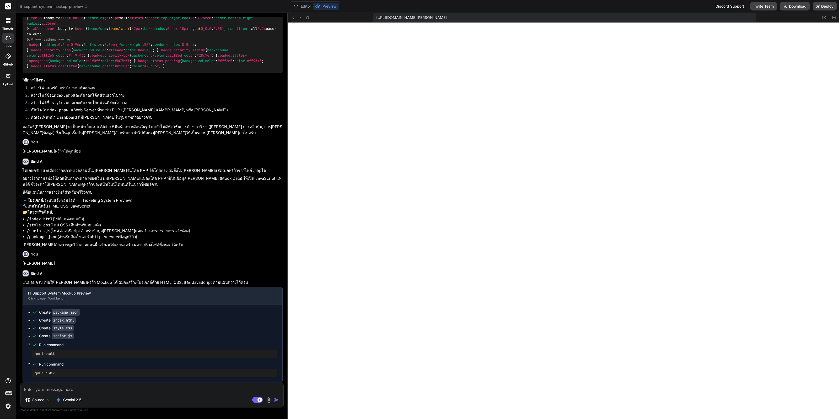
click at [194, 394] on div "Source Gemini 2.5.. Agent Mode. When this toggle is activated, AI automatically…" at bounding box center [151, 395] width 263 height 25
click at [196, 392] on textarea at bounding box center [152, 387] width 263 height 9
type textarea "x"
type textarea "ท"
type textarea "x"
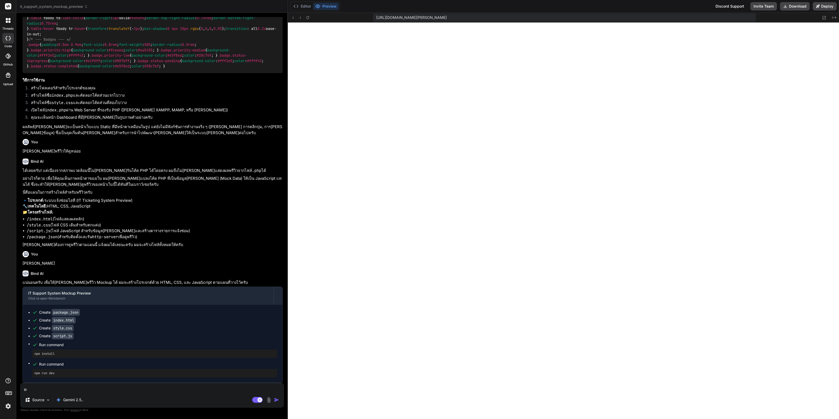
type textarea "ทำ"
type textarea "x"
type textarea "ทำห"
type textarea "x"
type textarea "ทำหน"
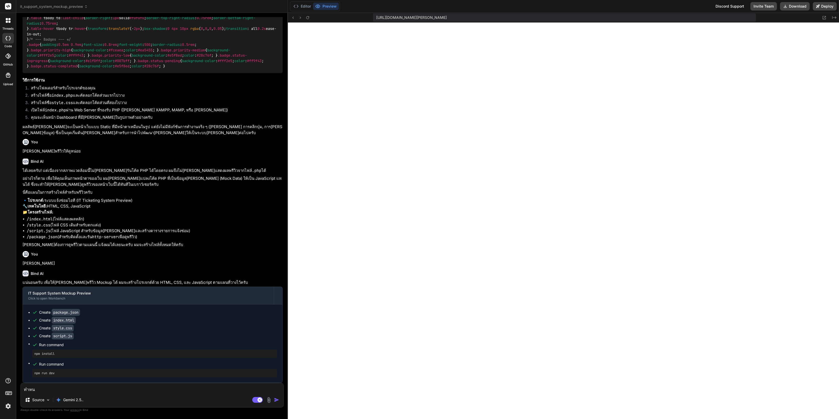
type textarea "x"
type textarea "ทำหนเ"
type textarea "x"
type textarea "ทำหนเา"
type textarea "x"
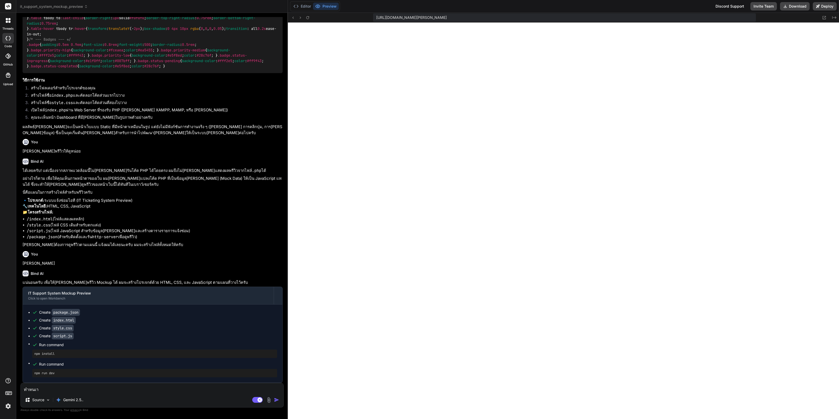
type textarea "ทำหนเ"
type textarea "x"
type textarea "ทำหน"
type textarea "x"
type textarea "ทำหน้"
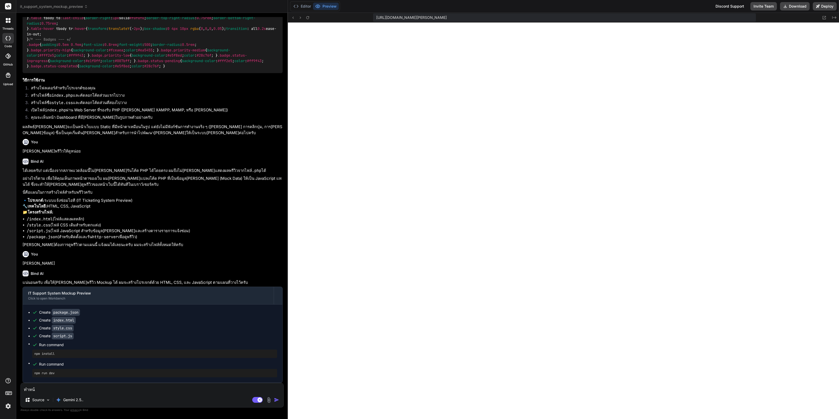
type textarea "x"
type textarea "ทำหน้า"
type textarea "x"
type textarea "ทำหน้าข"
type textarea "x"
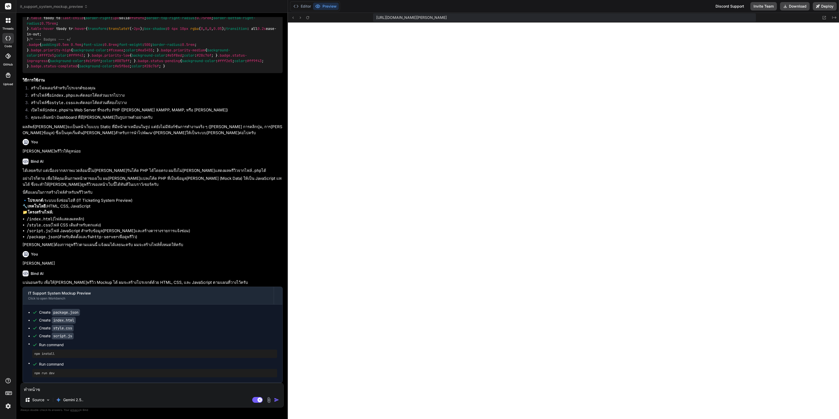
type textarea "ทำหน้าขอ"
type textarea "x"
type textarea "ทำหน้าของ"
type textarea "x"
type textarea "ทำหน้าของท"
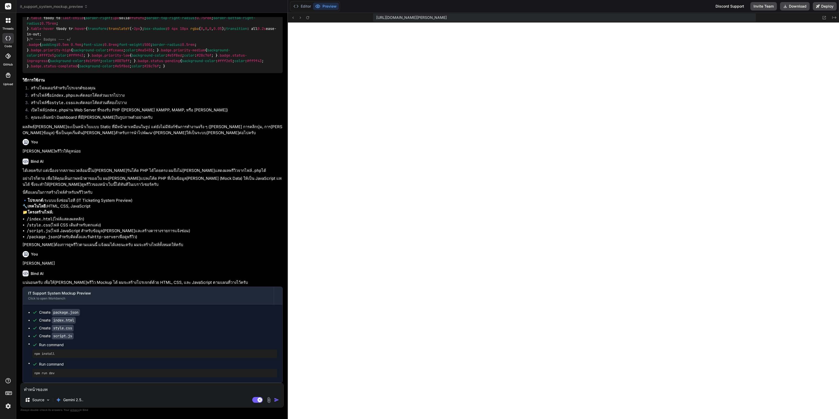
type textarea "x"
type textarea "ทำหน้าของทุ"
type textarea "x"
type textarea "ทำหน้าของทุก"
type textarea "x"
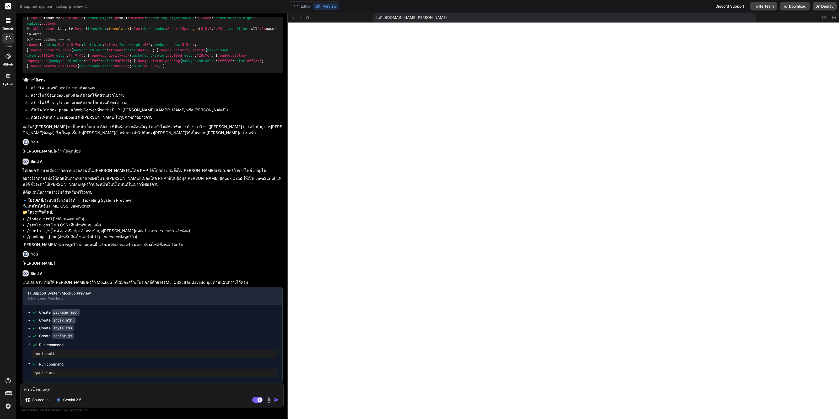
type textarea "ทำหน้าของทุกป"
type textarea "x"
type textarea "ทำหน้าของทุกปุ"
type textarea "x"
type textarea "ทำหน้าของทุกปุ่"
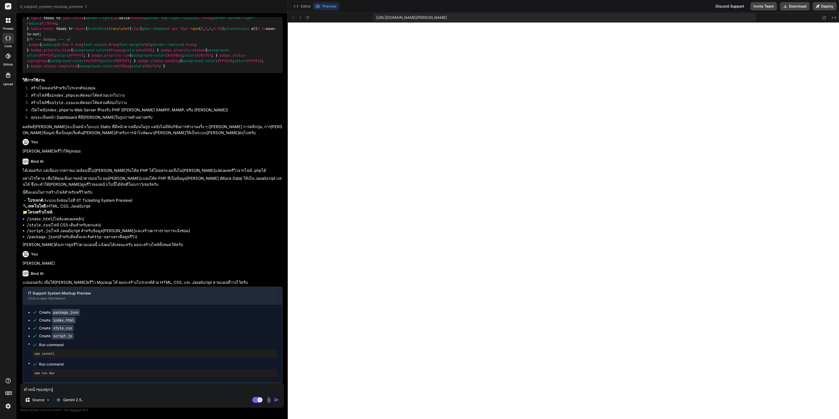
type textarea "x"
type textarea "ทำหน้าของทุกปุ่ม"
type textarea "x"
type textarea "ทำหน้าของทุกปุ่"
type textarea "x"
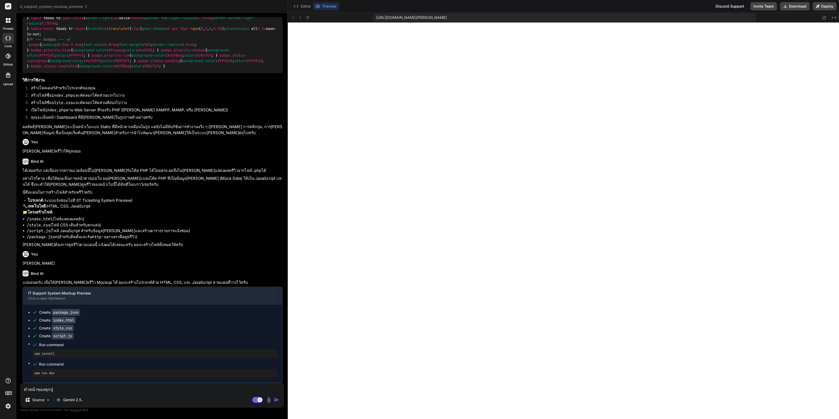
type textarea "ทำหน้าของทุกปุ"
type textarea "x"
type textarea "ทำหน้าของทุกป"
type textarea "x"
type textarea "ทำหน้าของทุกปุ"
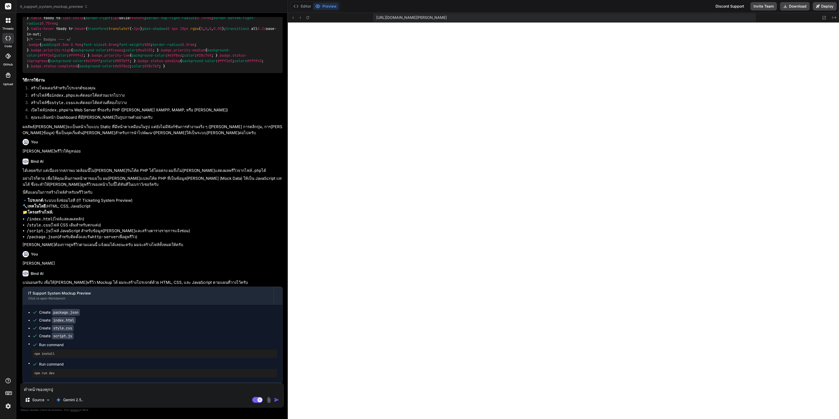
type textarea "x"
type textarea "ทำหน้าของทุกปุุ"
type textarea "x"
type textarea "ทำหน้าของทุกปุุ่"
type textarea "x"
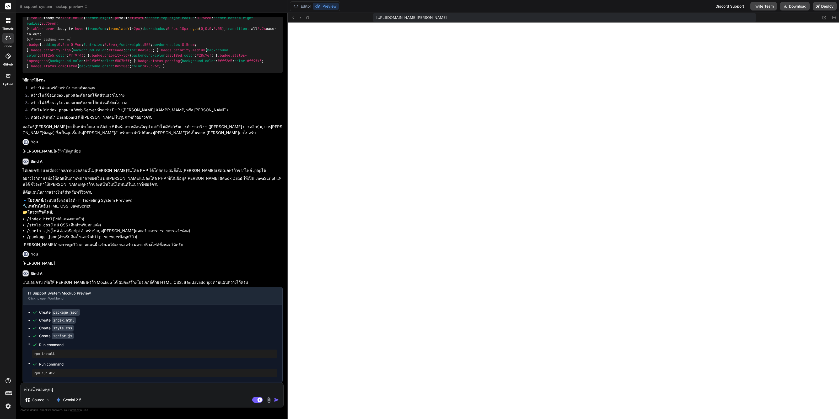
type textarea "ทำหน้าของทุกปุุ่ม"
type textarea "x"
type textarea "ทำหน้าของทุกปุุ่มใ"
type textarea "x"
type textarea "ทำหน้าของทุกปุุ่มให"
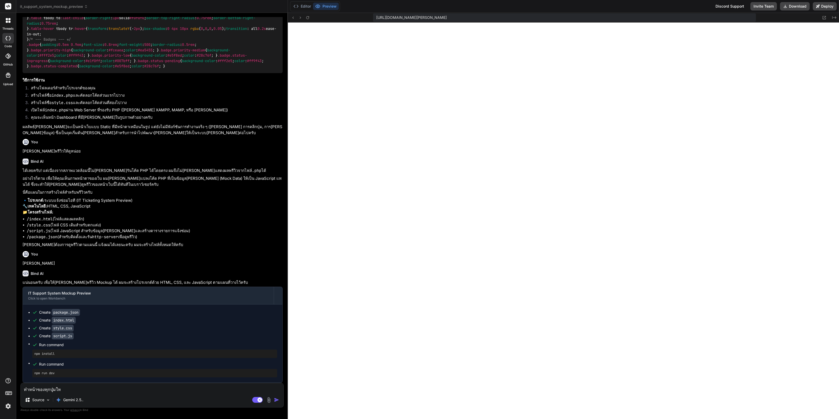
type textarea "x"
type textarea "ทำหน้าของทุกปุุ่มให้"
type textarea "x"
type textarea "ทำหน้าของทุกปุุ่มให้ใ"
type textarea "x"
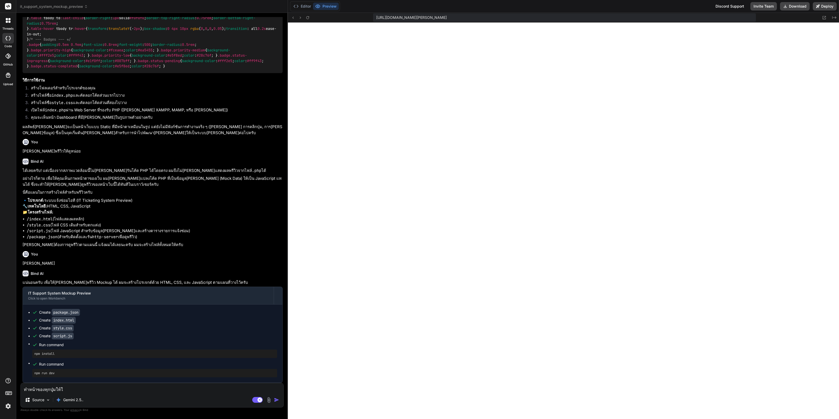
type textarea "ทำหน้าของทุกปุุ่มให้ใช"
type textarea "x"
type textarea "ทำหน้าของทุกปุุ่มให้ใช้"
type textarea "x"
type textarea "ทำหน้าของทุกปุุ่มให้ใช้ง"
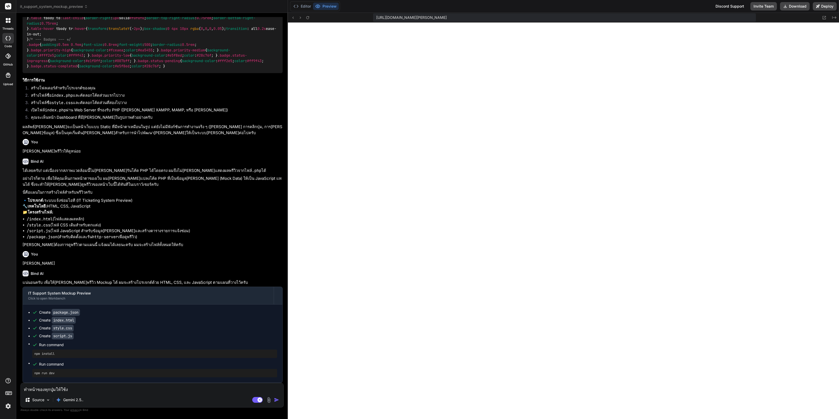
type textarea "x"
type textarea "ทำหน้าของทุกปุุ่มให้ใช้งา"
type textarea "x"
type textarea "ทำหน้าของทุกปุุ่มให้ใช้งาน"
type textarea "x"
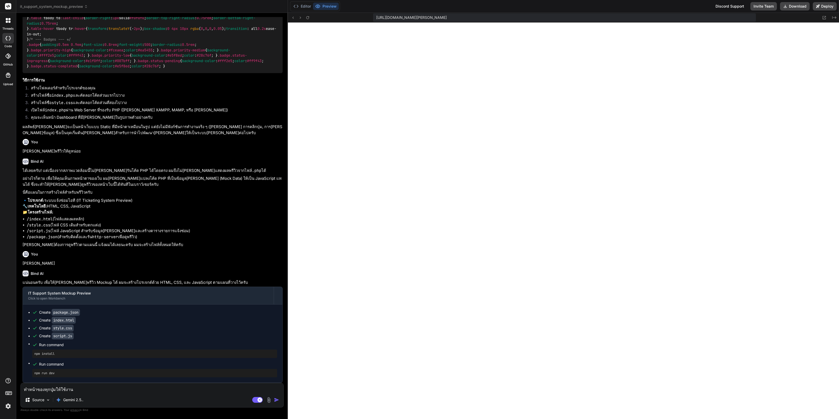
type textarea "ทำหน้าของทุกปุุ่มให้ใช้งานไ"
type textarea "x"
type textarea "ทำหน้าของทุกปุุ่มให้ใช้งานได"
type textarea "x"
type textarea "ทำหน้าของทุกปุุ่มให้ใช้งานได้"
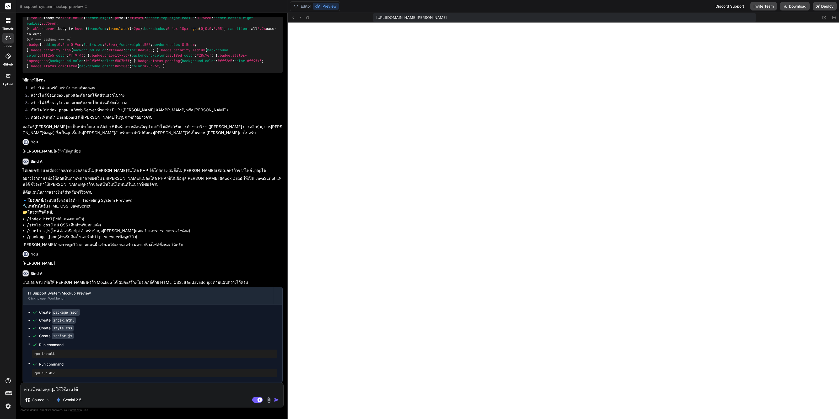
type textarea "x"
type textarea "ทำหน้าของทุกปุุ่มให้ใช้งานได้ห"
type textarea "x"
type textarea "ทำหน้าของทุกปุุ่มให้ใช้งานได้หน"
type textarea "x"
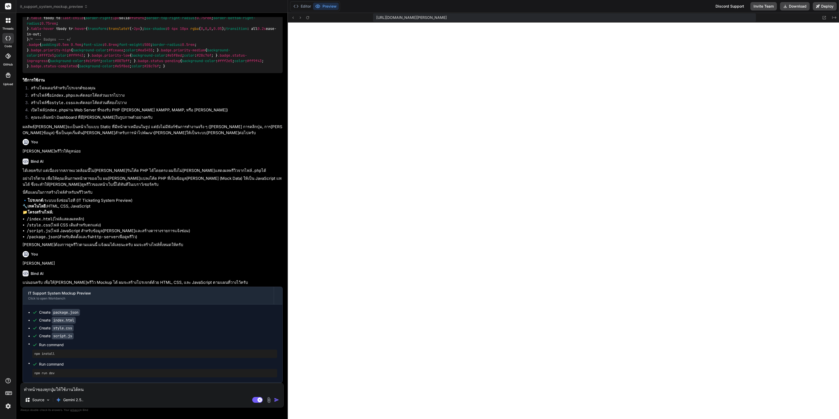
type textarea "ทำหน้าของทุกปุุ่มให้ใช้งานได้หน่"
type textarea "x"
type textarea "ทำหน้าของทุกปุุ่มให้ใช้งานได้หน่อ"
type textarea "x"
type textarea "ทำหน้าของทุกปุุ่มให้ใช้งานได้หน่อย"
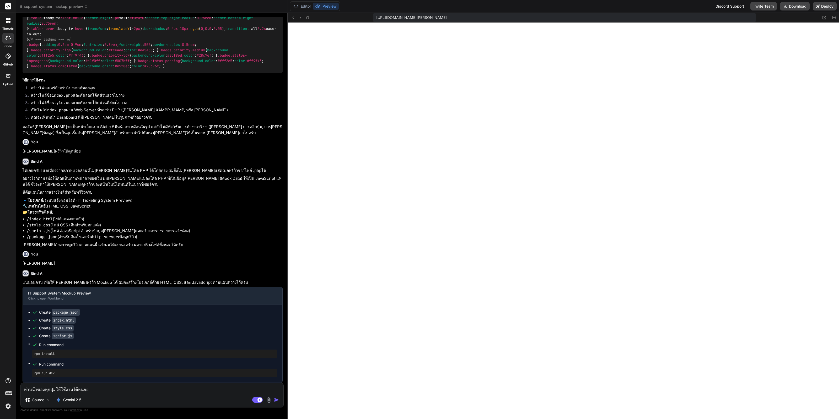
type textarea "x"
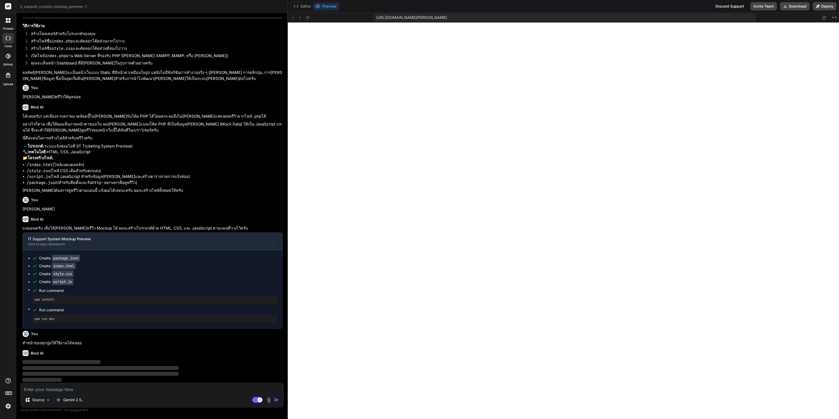
scroll to position [3092, 0]
click at [309, 5] on button "Editor" at bounding box center [302, 6] width 22 height 7
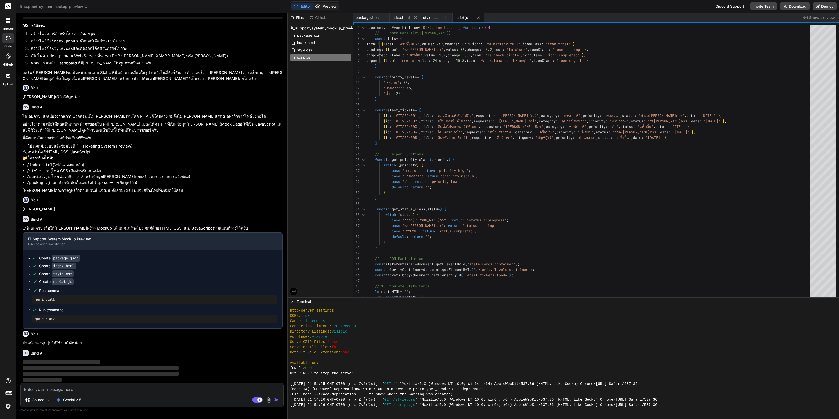
click at [322, 7] on button "Preview" at bounding box center [326, 6] width 26 height 7
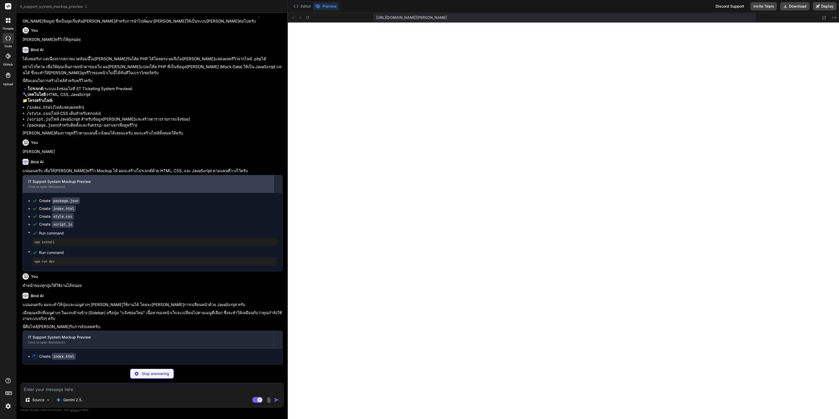
scroll to position [3150, 0]
type textarea "x"
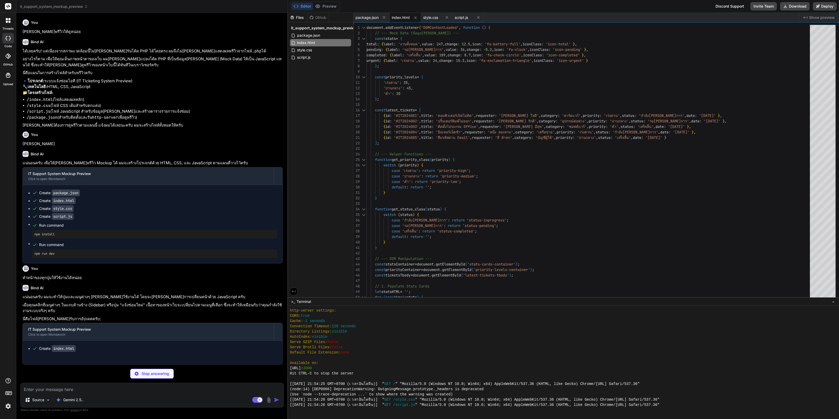
type textarea "x"
type textarea "background-color: #fff; border-radius: 1rem; } .placeholder-view h1 { color: #6…"
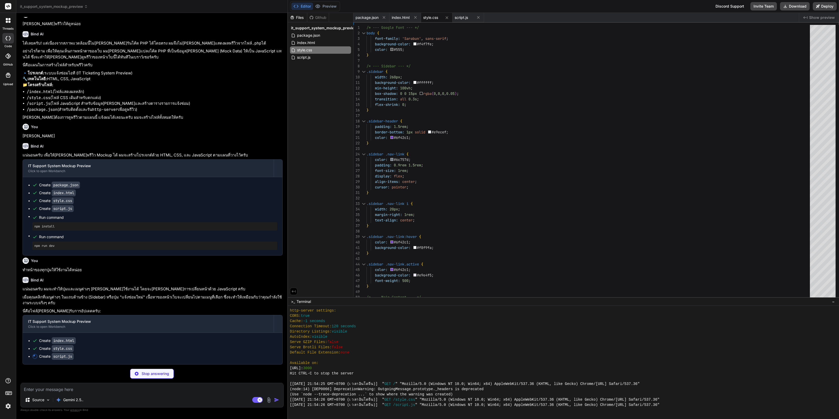
scroll to position [3165, 0]
type textarea "x"
type textarea "renderStatsCards(); renderPriorityLevels(); renderTicketsTable('latest-tickets-…"
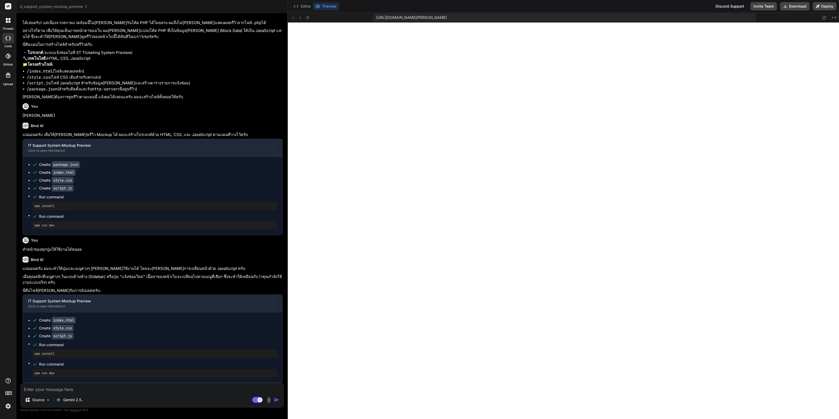
scroll to position [3186, 0]
click at [104, 392] on textarea at bounding box center [152, 387] width 263 height 9
type textarea "x"
type textarea "'"
type textarea "x"
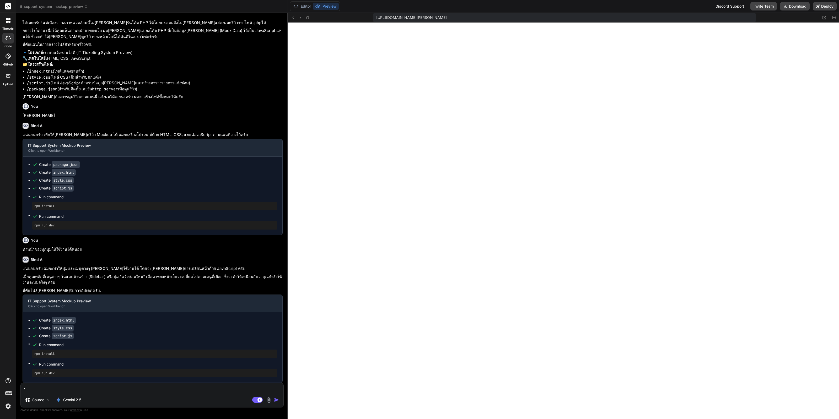
type textarea "'y"
type textarea "x"
type textarea "'yh"
type textarea "x"
type textarea "'yh'"
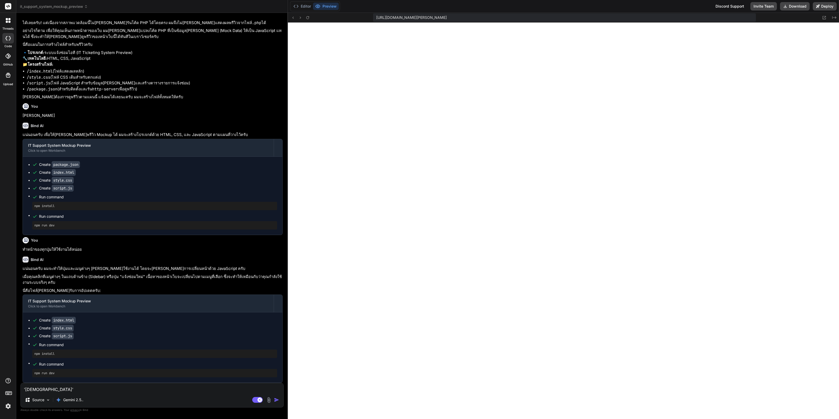
type textarea "x"
type textarea "'yh"
type textarea "x"
type textarea "'y"
type textarea "x"
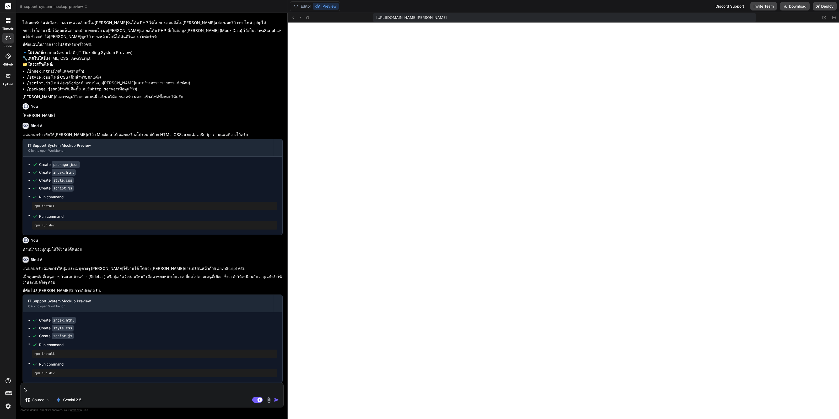
type textarea "'"
type textarea "x"
type textarea "'"
type textarea "x"
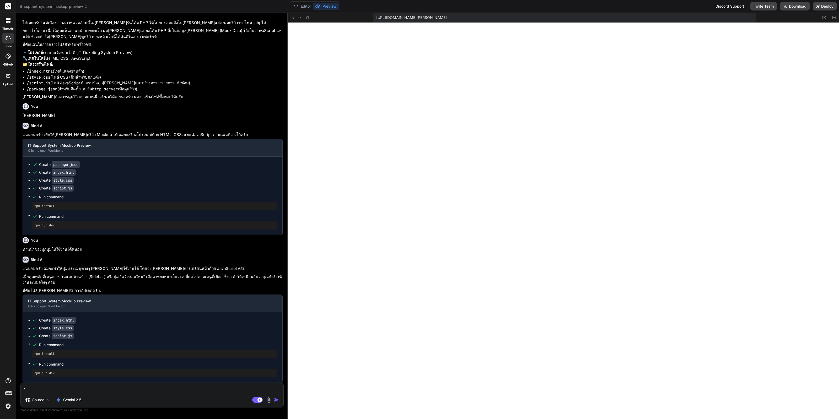
type textarea "'y"
type textarea "x"
type textarea "'yh"
type textarea "x"
type textarea "'yh'"
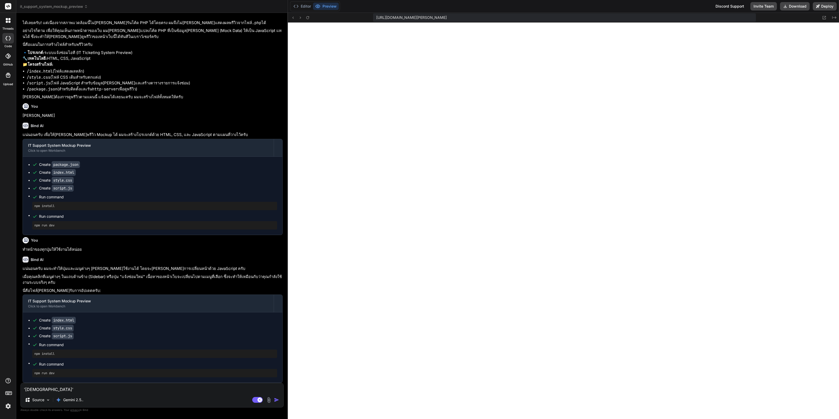
type textarea "x"
type textarea "'yh'g"
type textarea "x"
type textarea "'yh'"
type textarea "x"
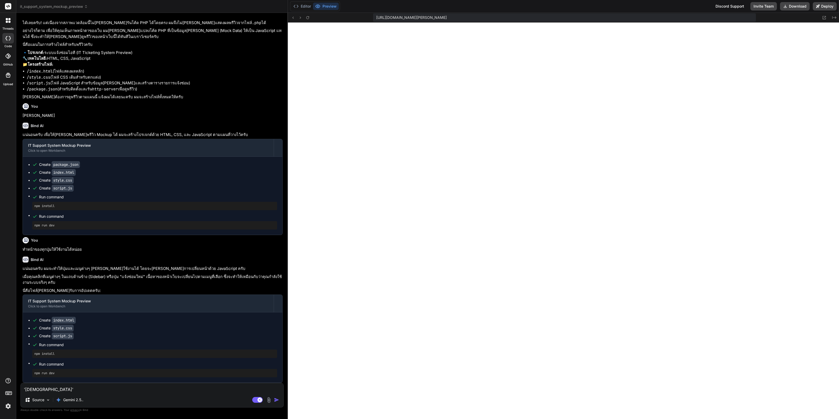
type textarea "'yh"
type textarea "x"
type textarea "'y"
type textarea "x"
type textarea "'"
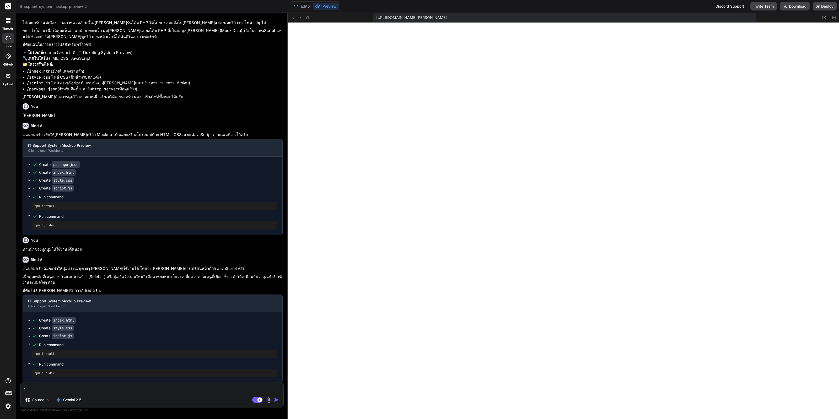
type textarea "x"
paste textarea "React + Vite"
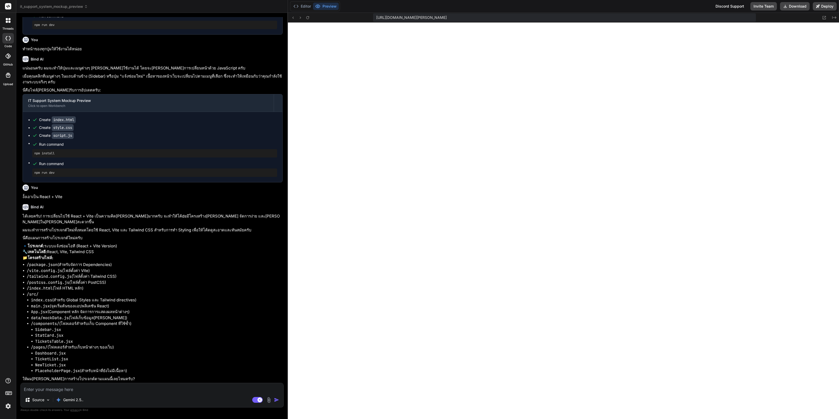
scroll to position [3380, 0]
click at [128, 392] on textarea at bounding box center [152, 387] width 263 height 9
click at [128, 391] on textarea at bounding box center [152, 387] width 263 height 9
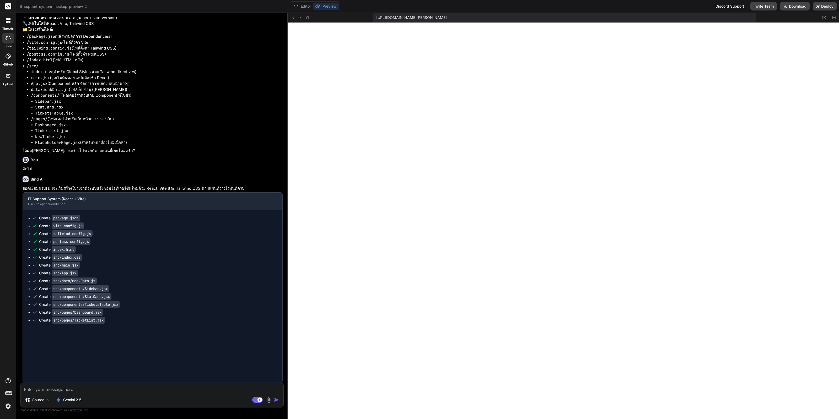
scroll to position [713, 0]
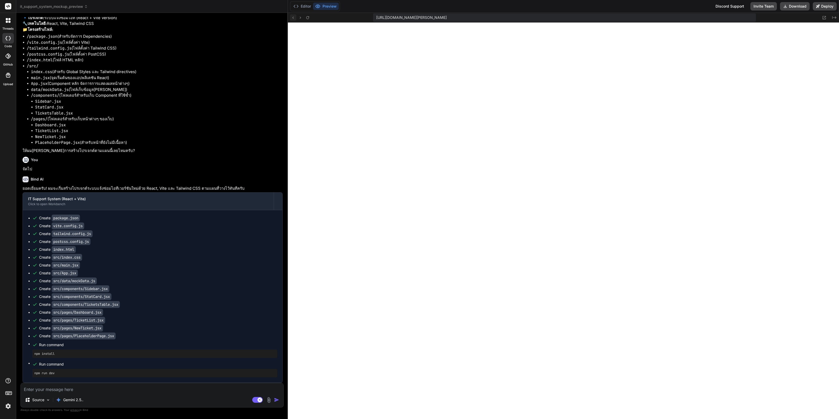
click at [295, 18] on icon at bounding box center [293, 17] width 4 height 4
click at [294, 18] on icon at bounding box center [293, 17] width 4 height 4
click at [310, 17] on button at bounding box center [308, 17] width 6 height 6
click at [102, 390] on textarea at bounding box center [152, 387] width 263 height 9
paste textarea "framer motion"
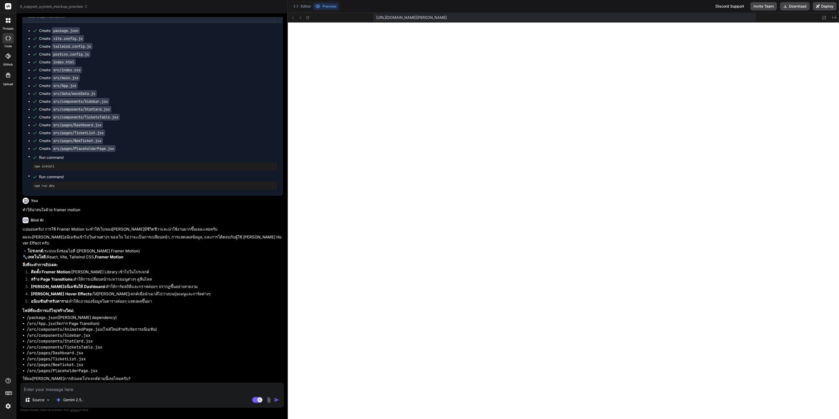
scroll to position [3790, 0]
click at [111, 386] on textarea at bounding box center [152, 387] width 263 height 9
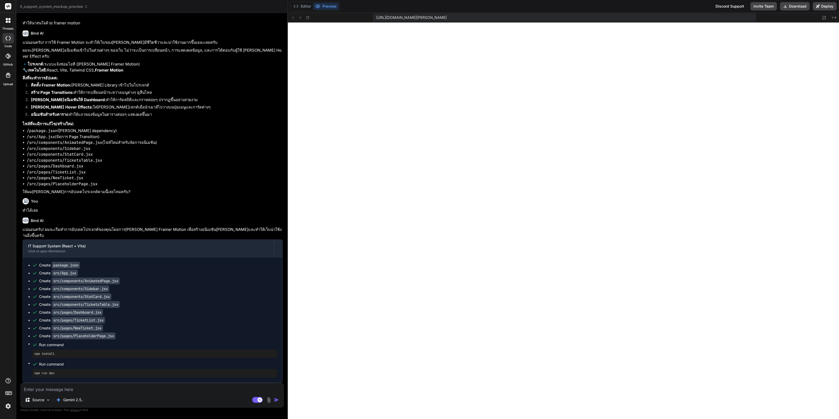
scroll to position [933, 0]
click at [308, 18] on icon at bounding box center [307, 17] width 4 height 4
drag, startPoint x: 69, startPoint y: 154, endPoint x: 79, endPoint y: 154, distance: 9.4
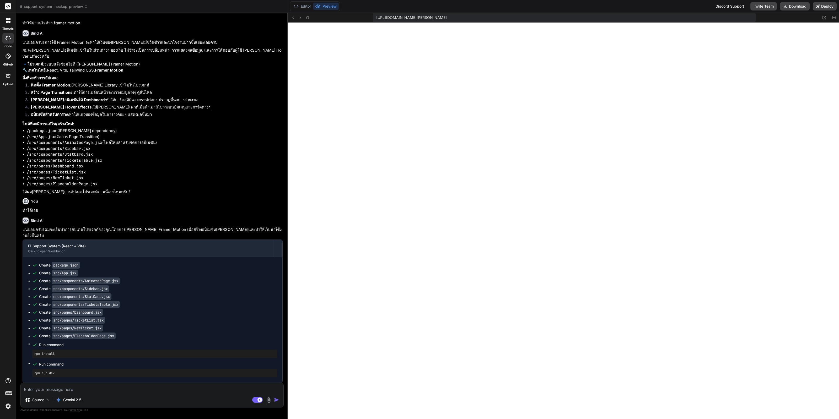
copy p "React"
